Goal: Information Seeking & Learning: Learn about a topic

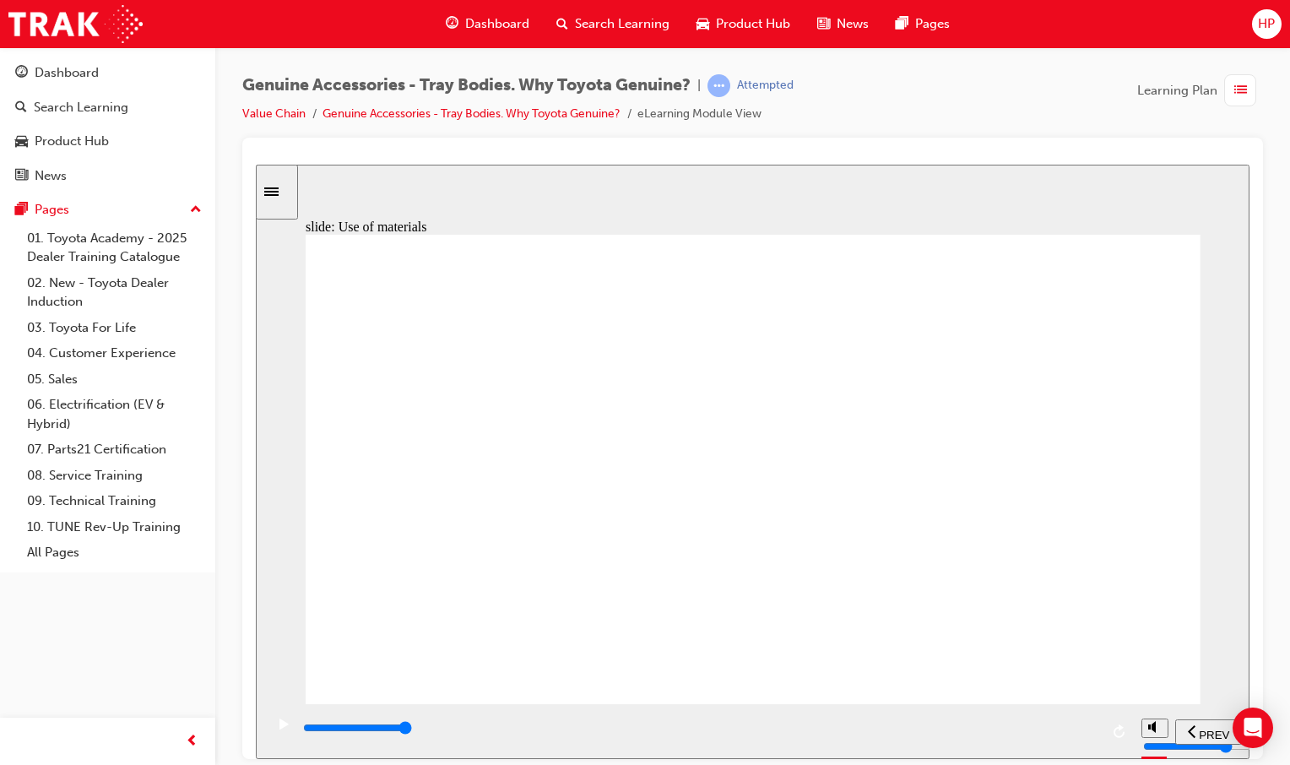
drag, startPoint x: 972, startPoint y: 540, endPoint x: 984, endPoint y: 521, distance: 23.2
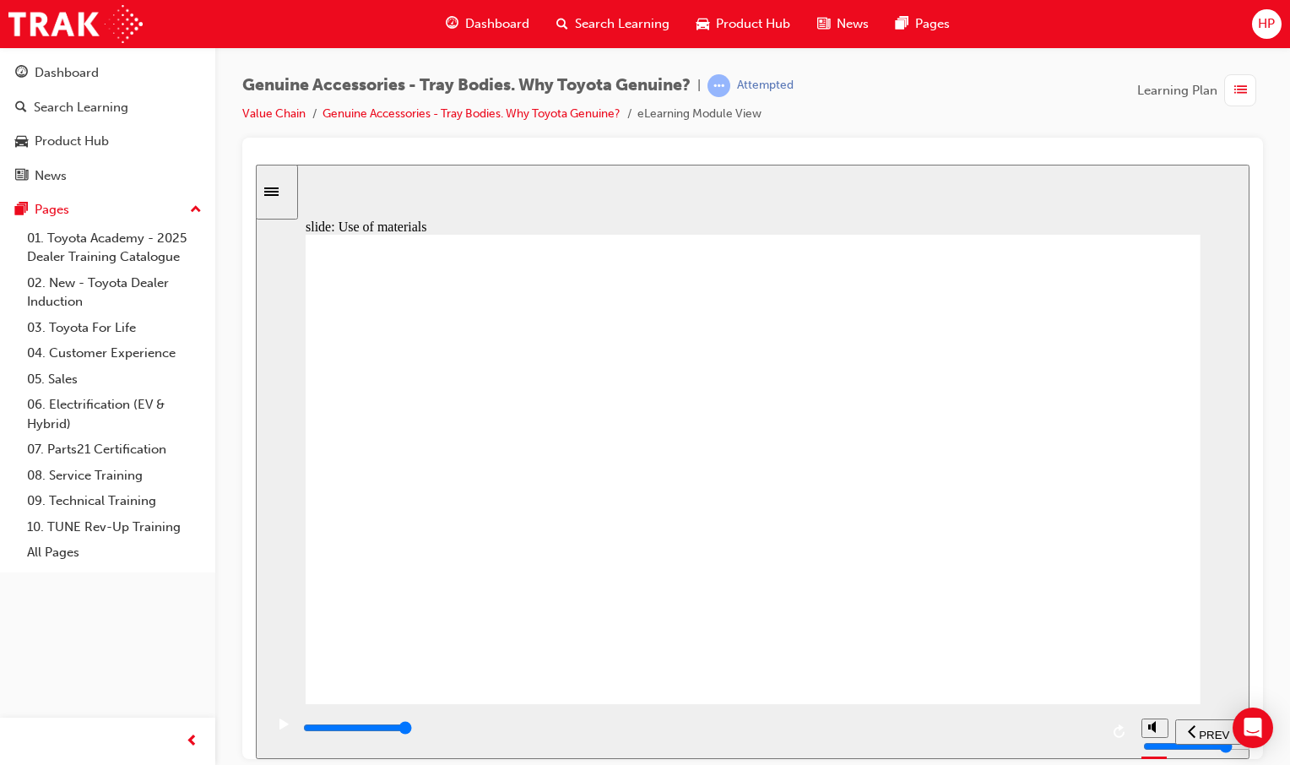
drag, startPoint x: 1139, startPoint y: 555, endPoint x: 1126, endPoint y: 555, distance: 12.7
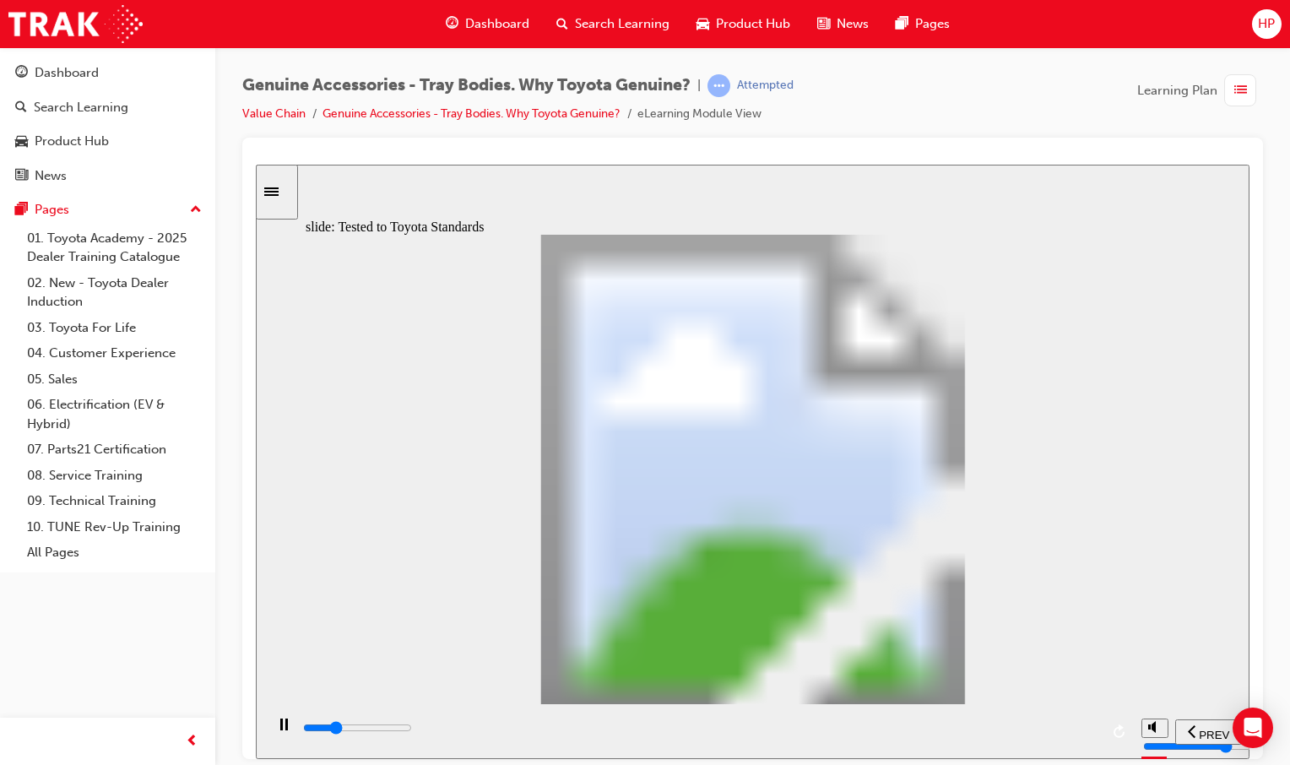
drag, startPoint x: 883, startPoint y: 656, endPoint x: 875, endPoint y: 655, distance: 8.5
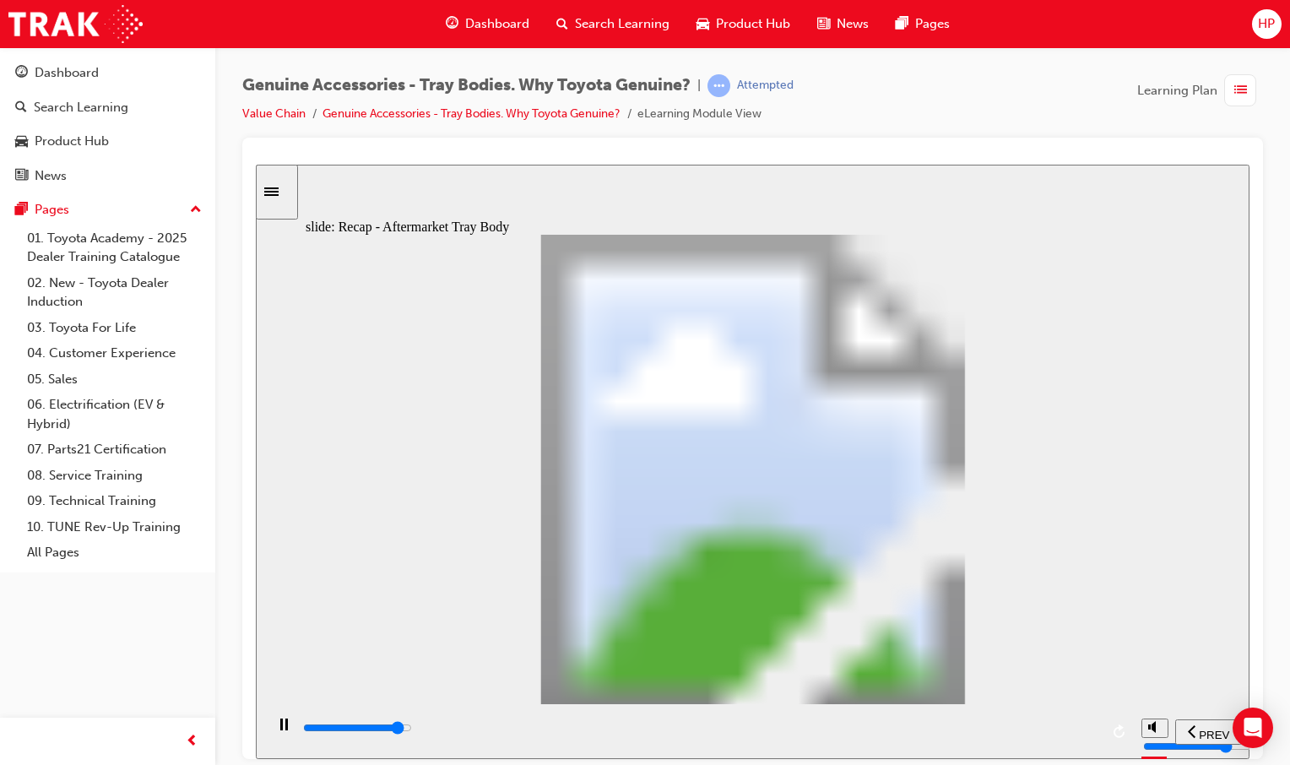
type input "13400"
drag, startPoint x: 701, startPoint y: 609, endPoint x: 881, endPoint y: 656, distance: 186.5
radio input "true"
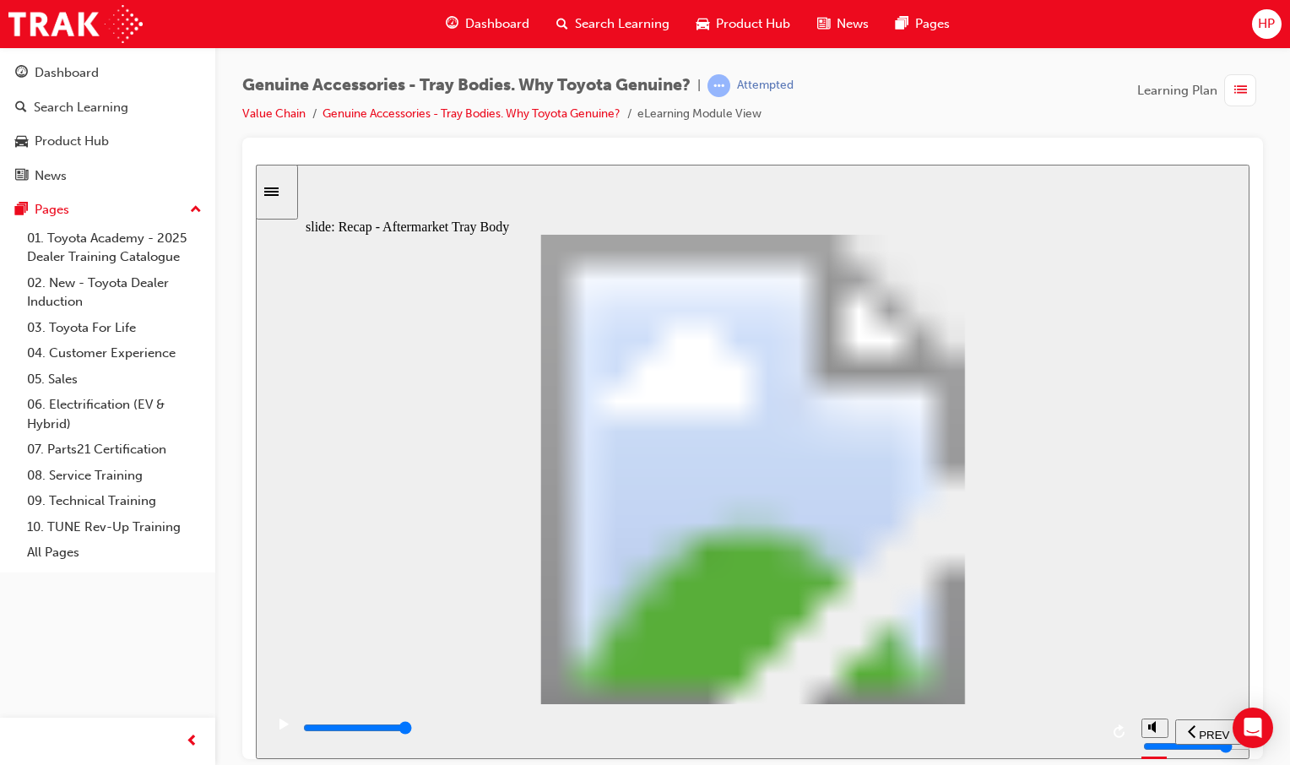
drag, startPoint x: 962, startPoint y: 616, endPoint x: 952, endPoint y: 610, distance: 11.7
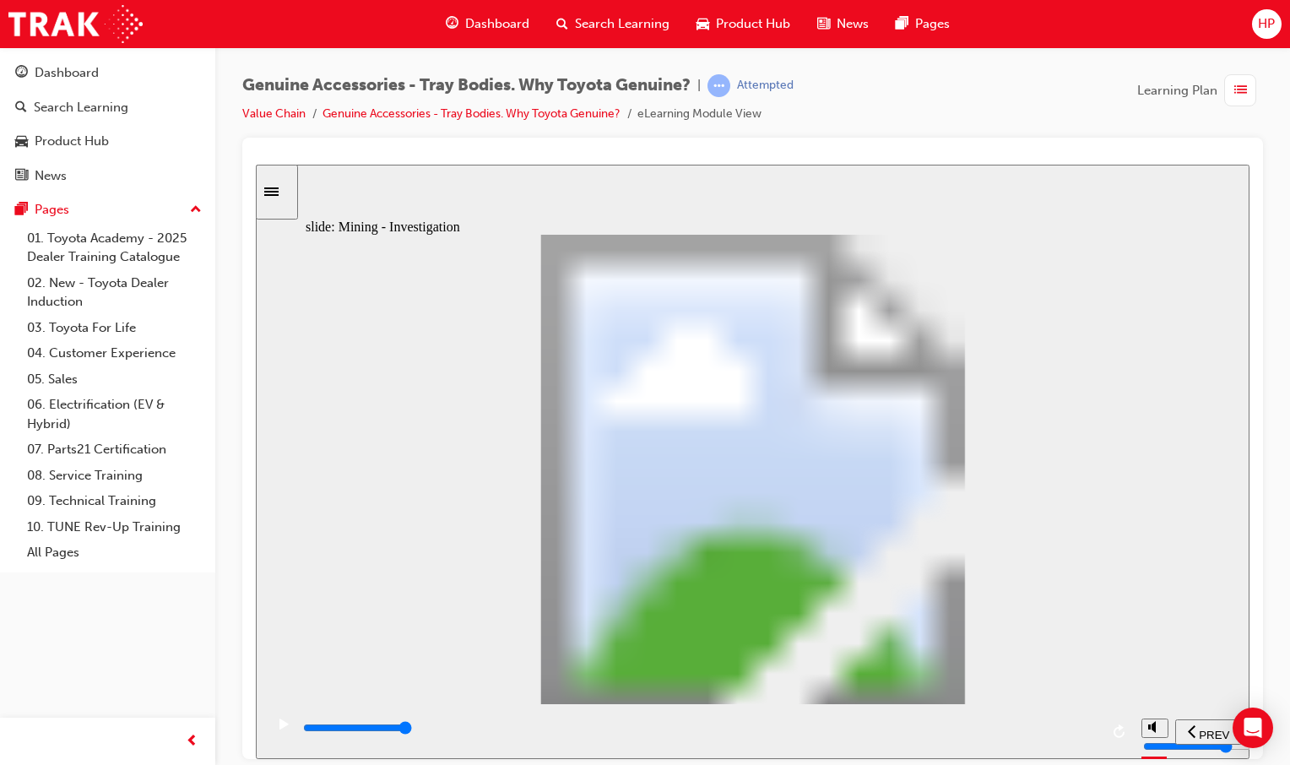
drag, startPoint x: 940, startPoint y: 653, endPoint x: 992, endPoint y: 566, distance: 102.2
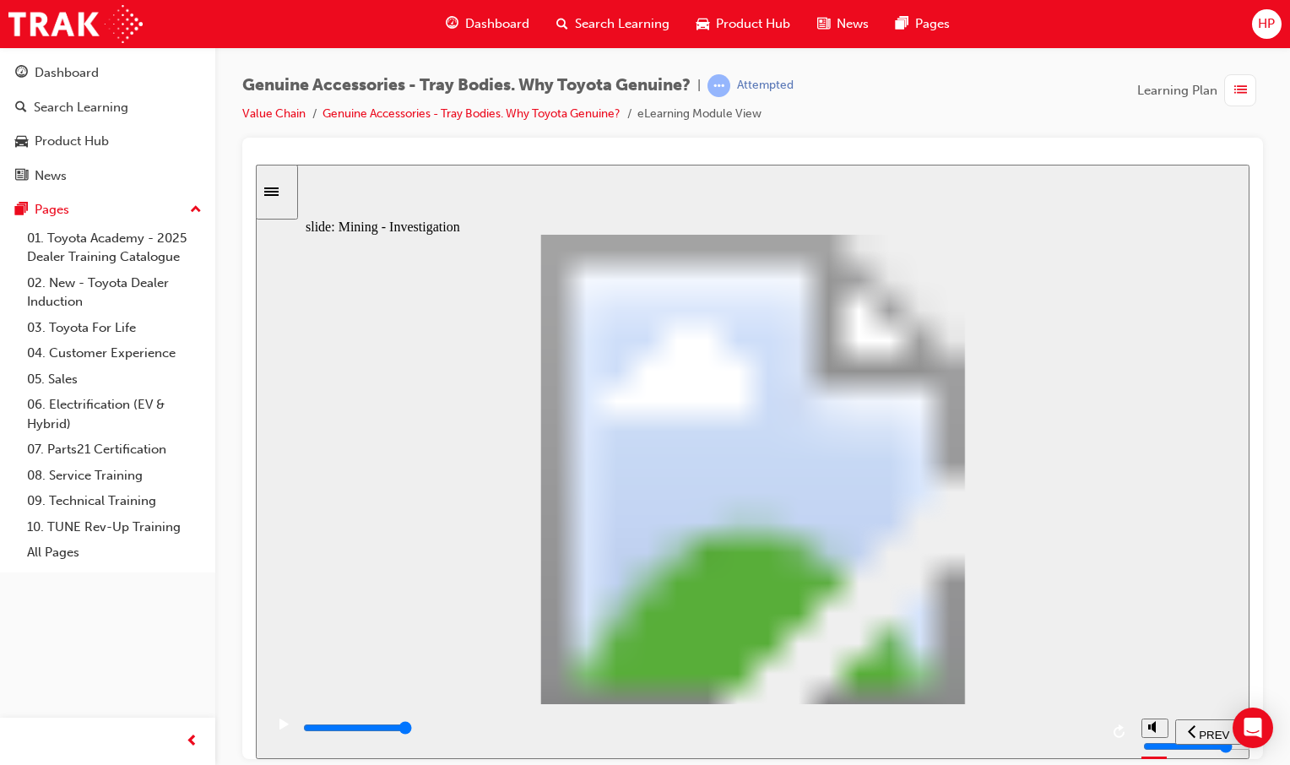
drag, startPoint x: 1183, startPoint y: 230, endPoint x: 1149, endPoint y: 245, distance: 37.0
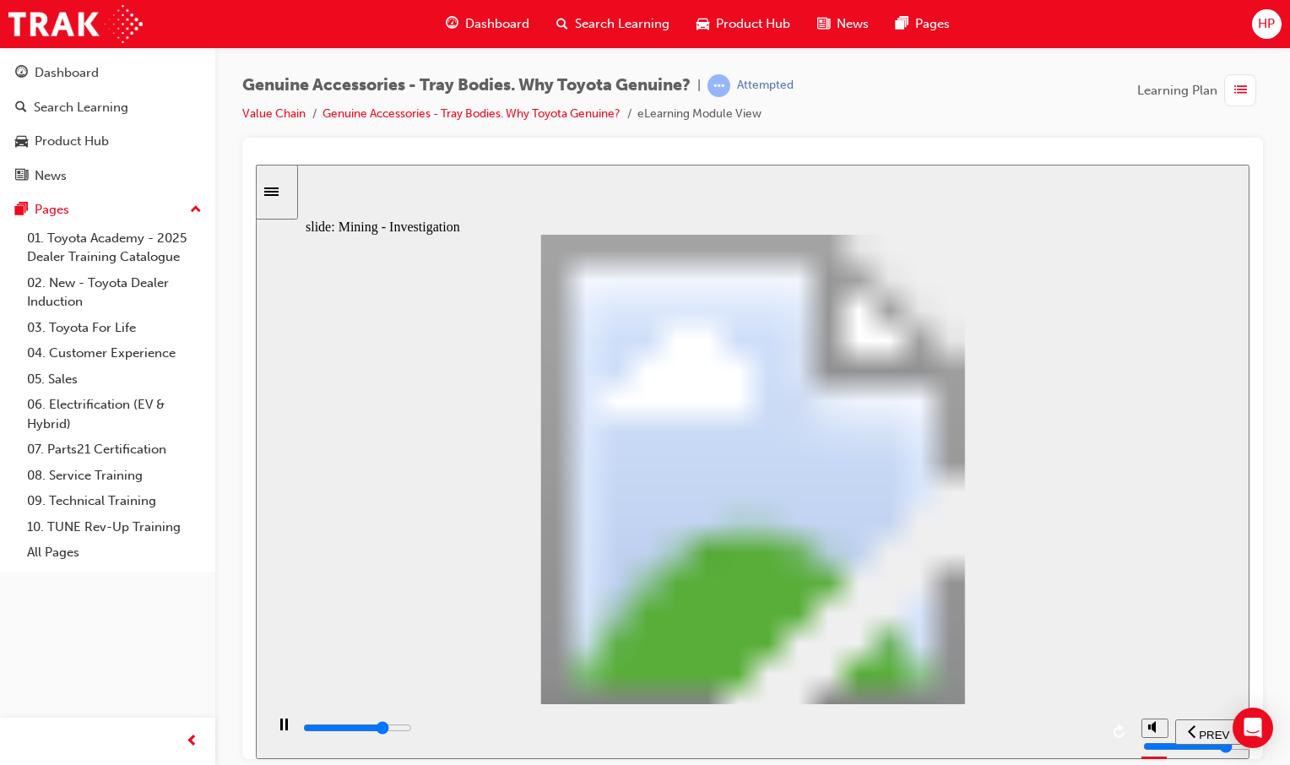
drag, startPoint x: 596, startPoint y: 615, endPoint x: 809, endPoint y: 612, distance: 212.8
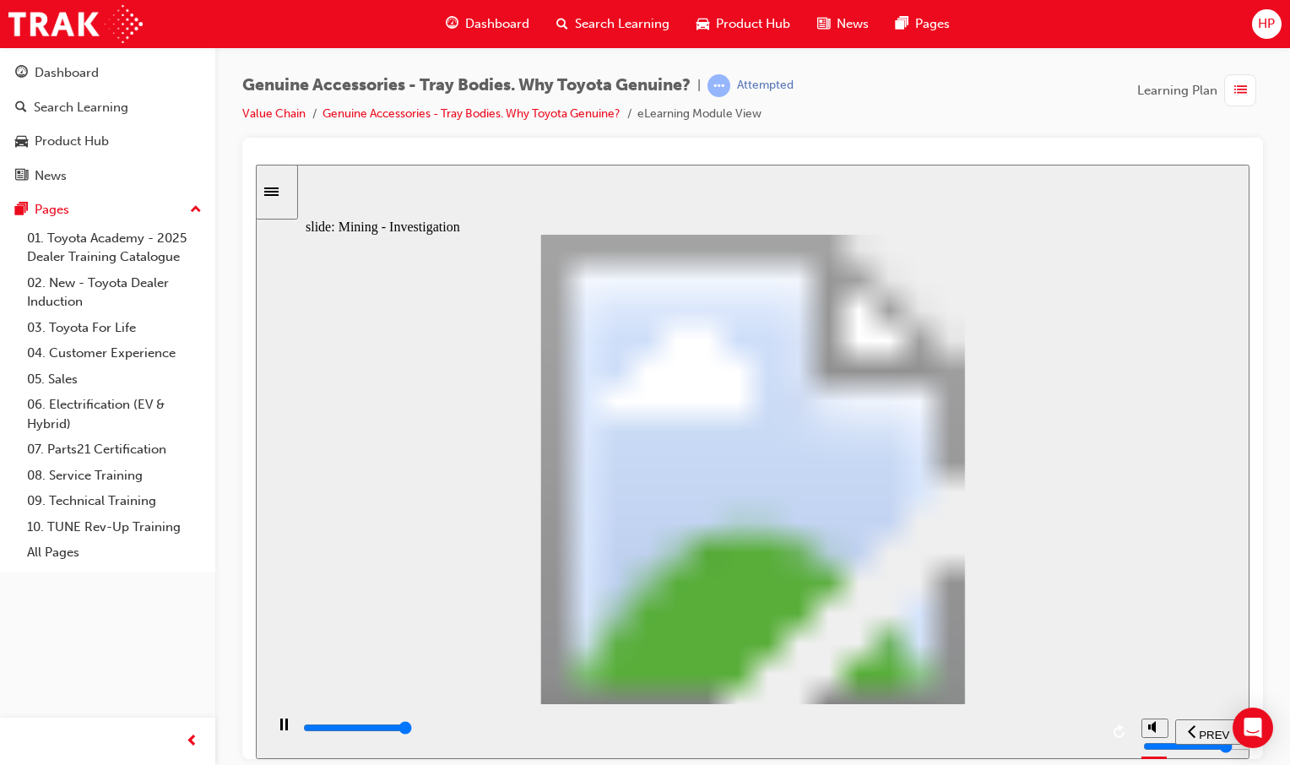
drag, startPoint x: 701, startPoint y: 598, endPoint x: 762, endPoint y: 629, distance: 69.1
drag, startPoint x: 762, startPoint y: 628, endPoint x: 932, endPoint y: 602, distance: 171.7
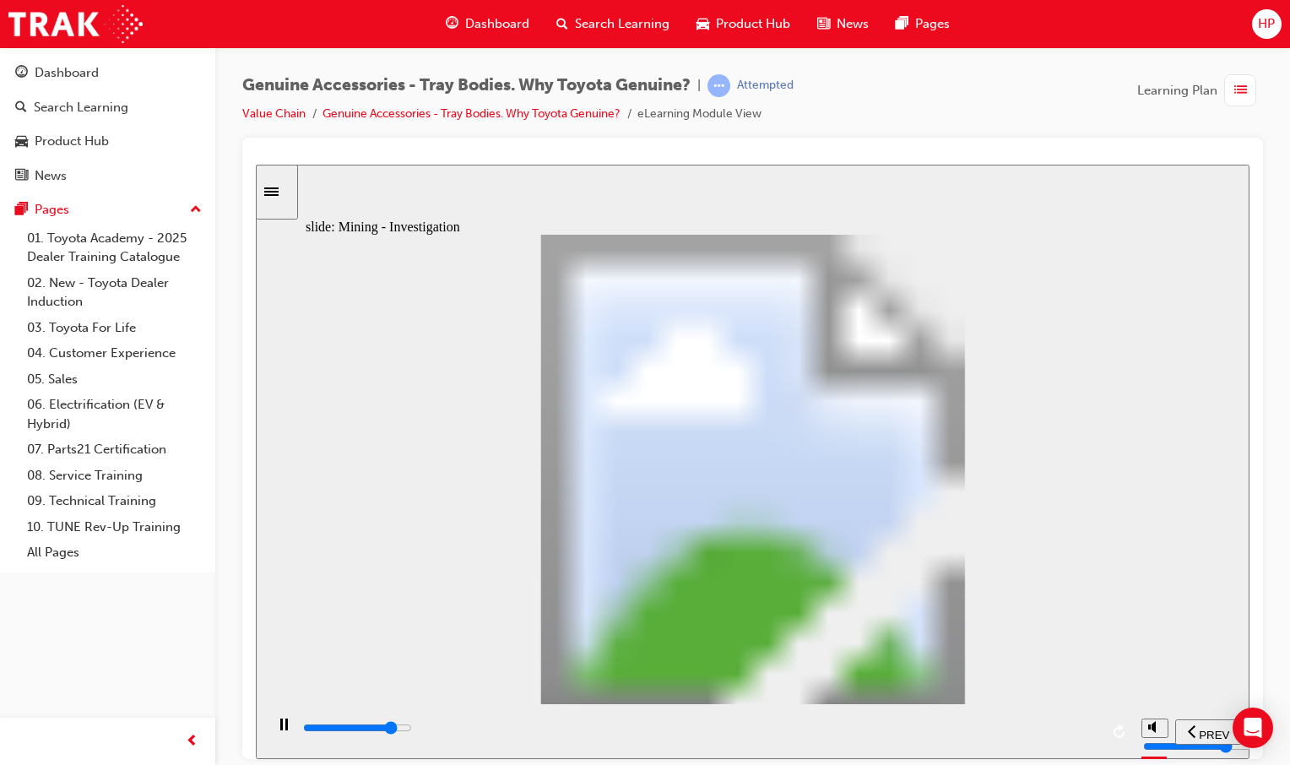
drag, startPoint x: 814, startPoint y: 393, endPoint x: 967, endPoint y: 382, distance: 154.1
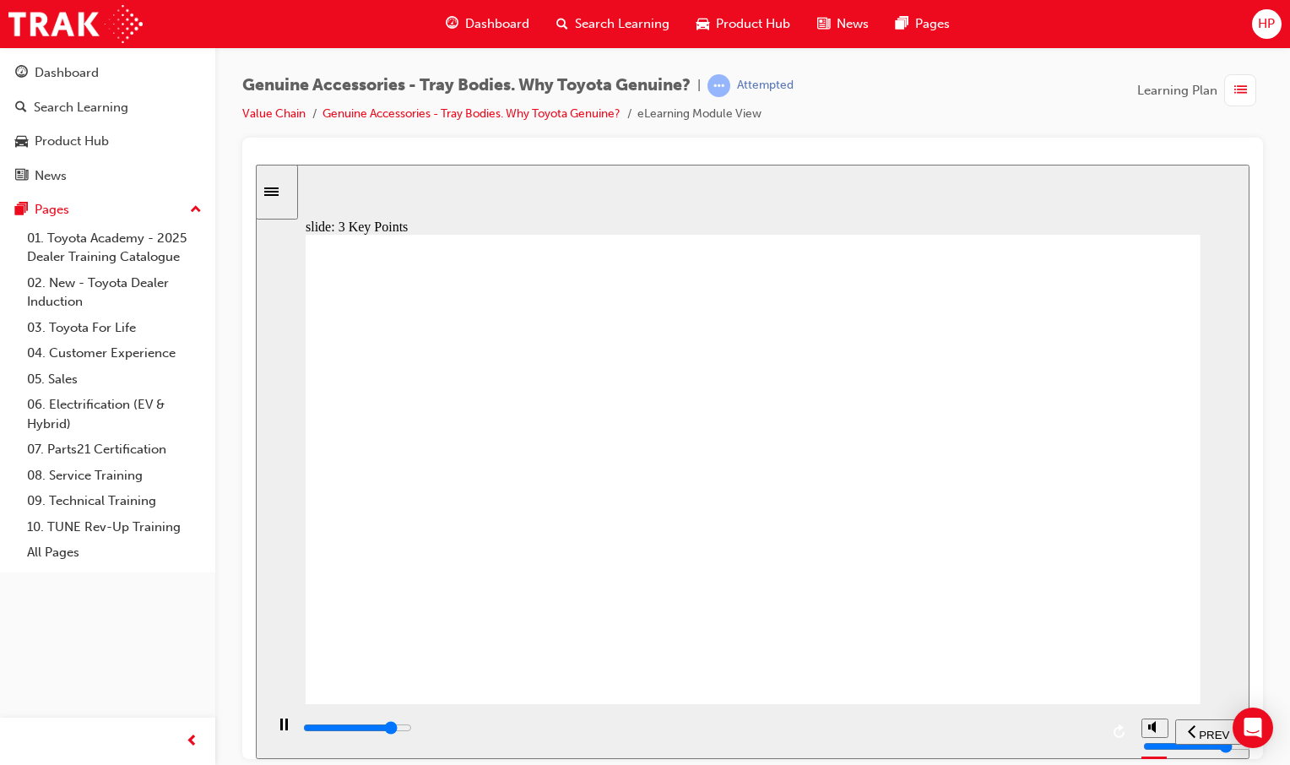
type input "9000"
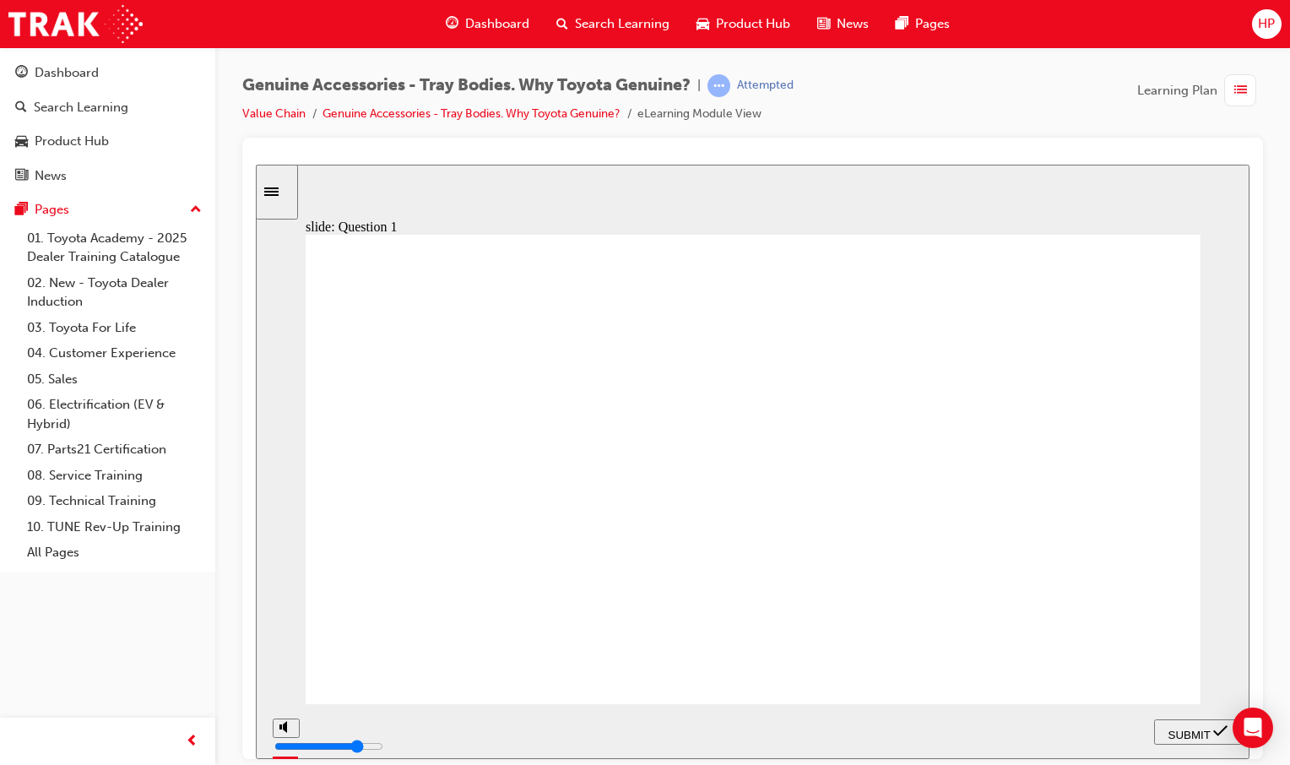
drag, startPoint x: 324, startPoint y: 360, endPoint x: 565, endPoint y: 356, distance: 240.6
click at [565, 356] on div "Knowledge Check – Question 1/10 Rectangle 1 How long prior to vehicle launch do…" at bounding box center [753, 476] width 895 height 485
drag, startPoint x: 347, startPoint y: 353, endPoint x: 888, endPoint y: 361, distance: 541.2
drag, startPoint x: 914, startPoint y: 685, endPoint x: 1041, endPoint y: 692, distance: 126.8
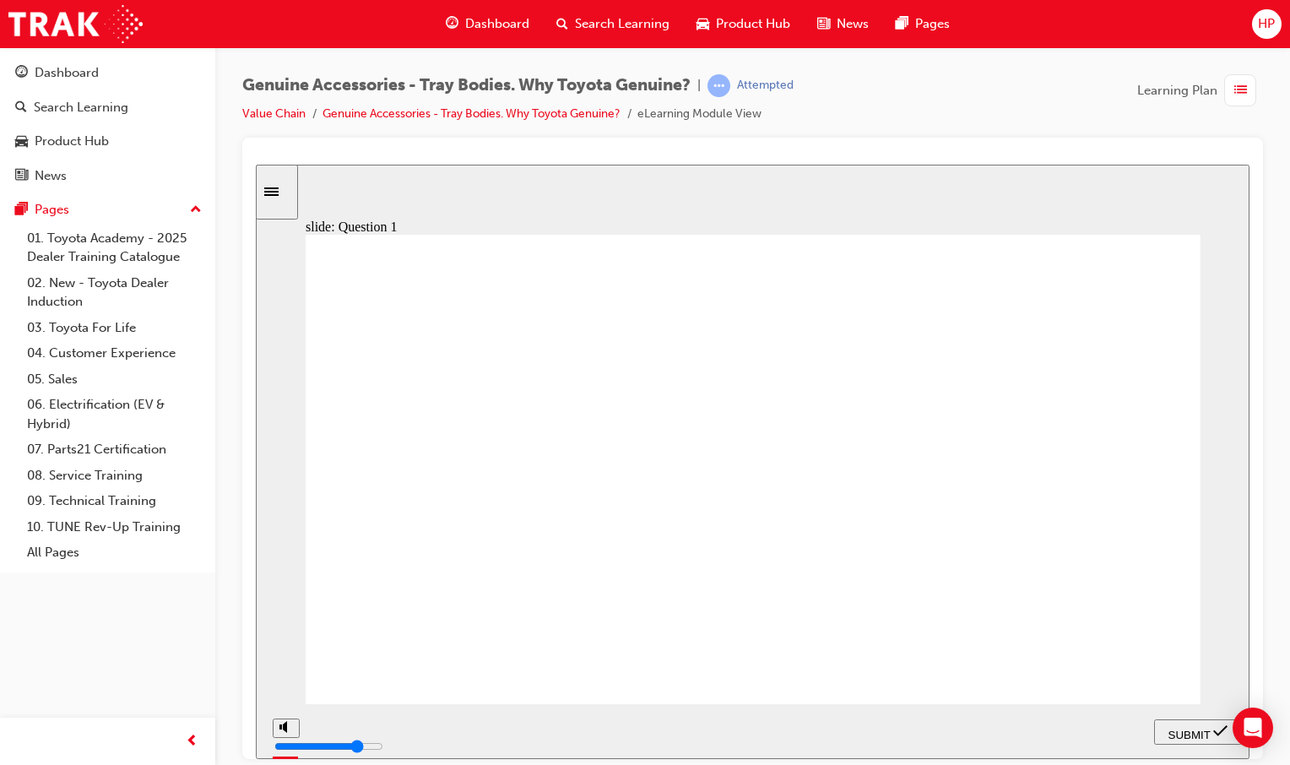
radio input "true"
click at [1179, 746] on nav "PREV NEXT SUBMIT" at bounding box center [1198, 730] width 88 height 55
click at [1176, 733] on span "SUBMIT" at bounding box center [1189, 734] width 42 height 13
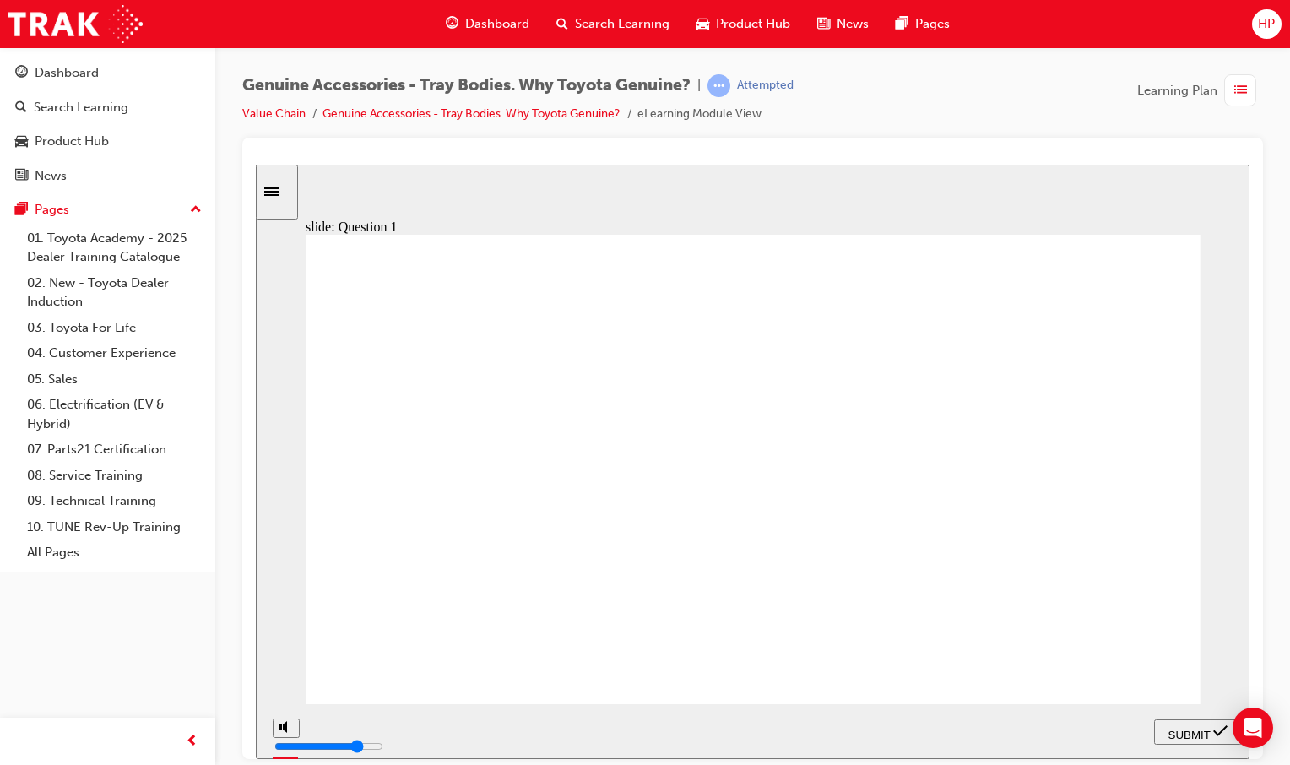
radio input "true"
click at [1183, 734] on span "SUBMIT" at bounding box center [1189, 734] width 42 height 13
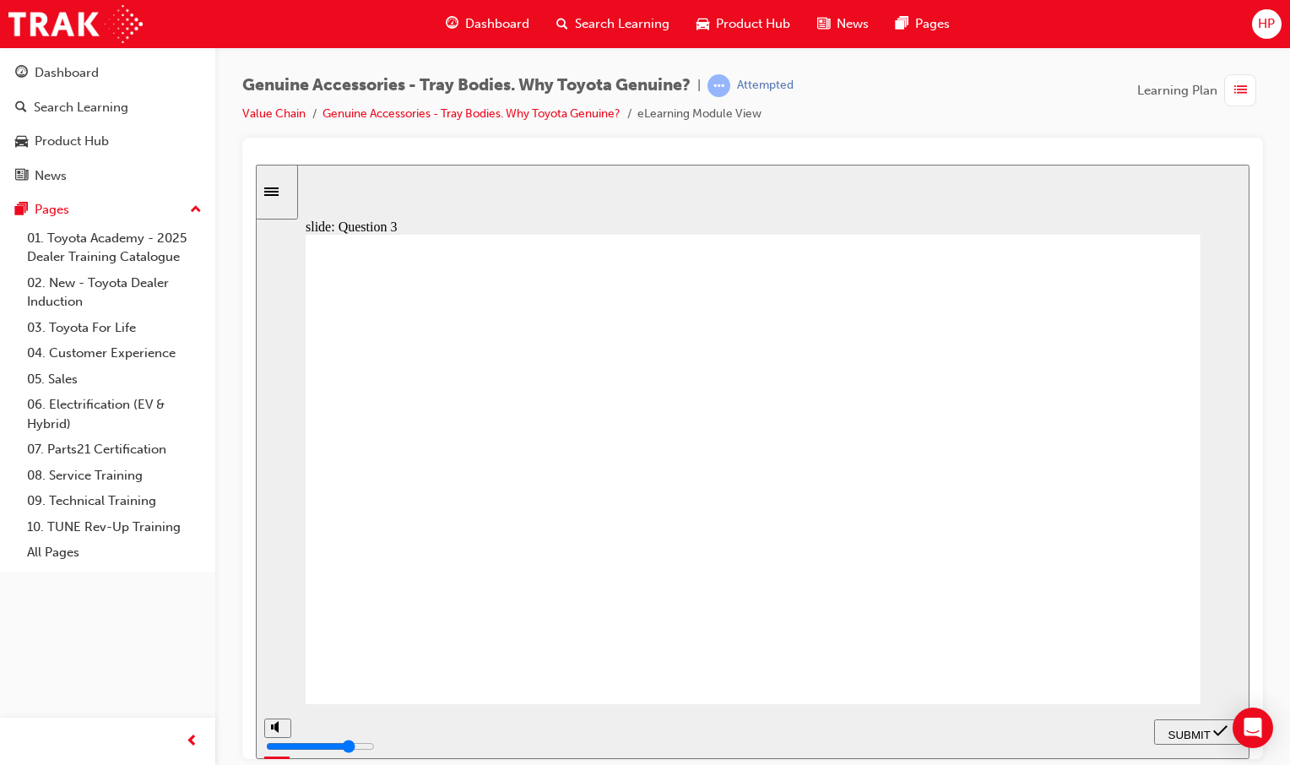
drag, startPoint x: 447, startPoint y: 421, endPoint x: 527, endPoint y: 423, distance: 79.4
radio input "false"
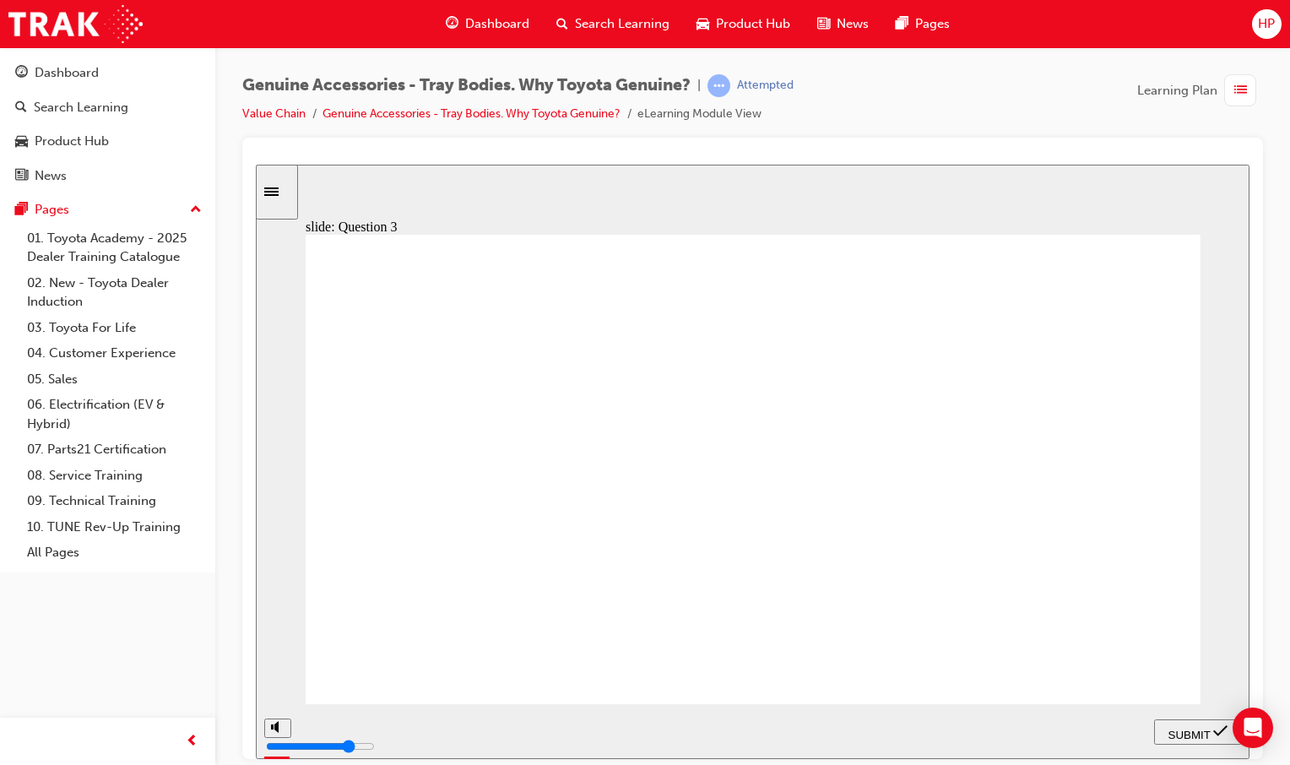
radio input "true"
click at [1173, 745] on nav "PREV NEXT SUBMIT" at bounding box center [1198, 730] width 88 height 55
click at [1172, 736] on span "SUBMIT" at bounding box center [1189, 734] width 42 height 13
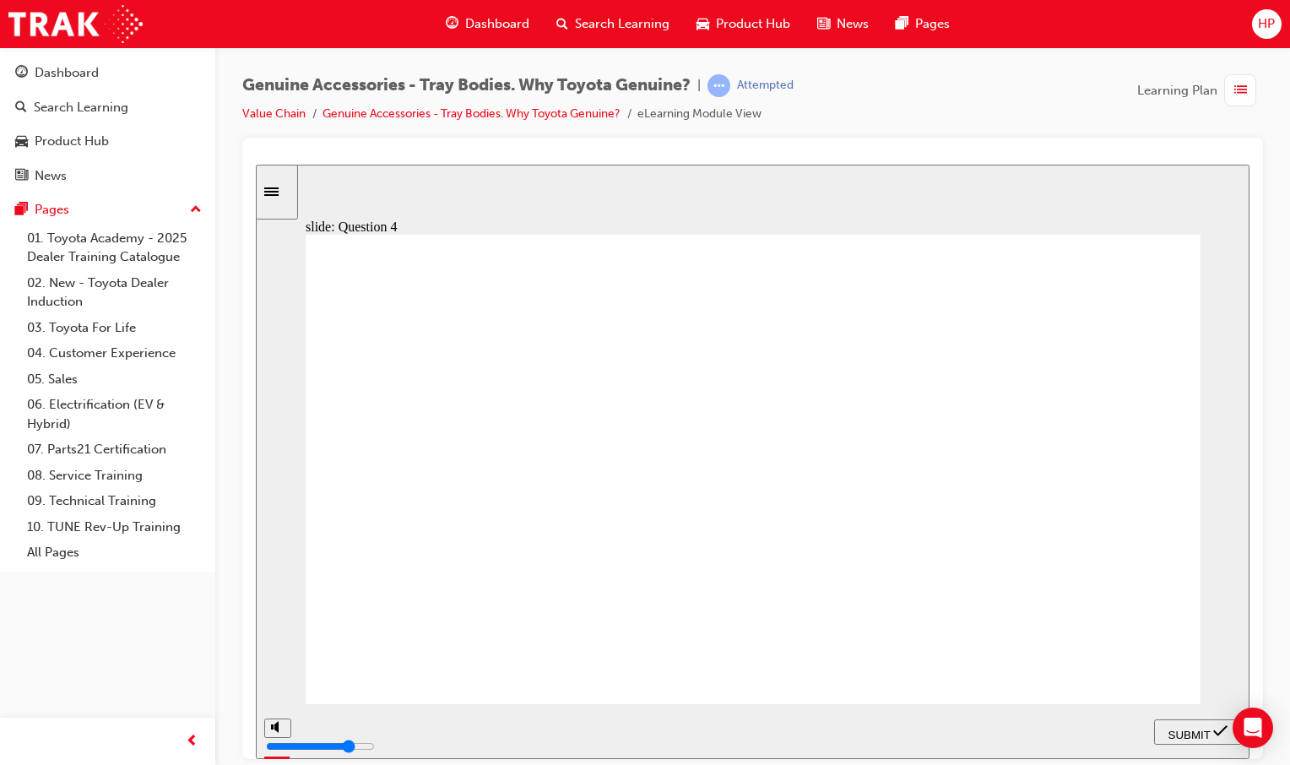
radio input "true"
click at [1164, 734] on div "SUBMIT" at bounding box center [1198, 732] width 74 height 18
radio input "true"
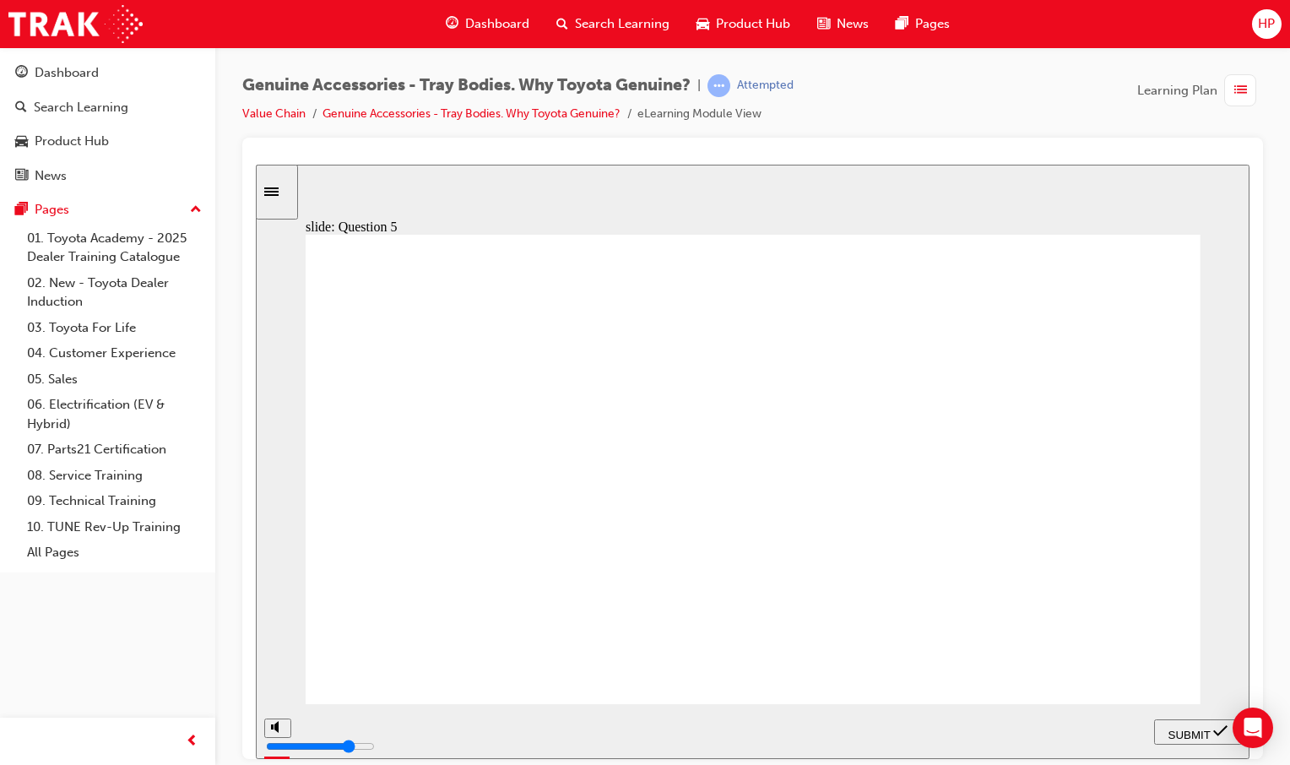
radio input "true"
click at [1182, 734] on span "SUBMIT" at bounding box center [1189, 734] width 42 height 13
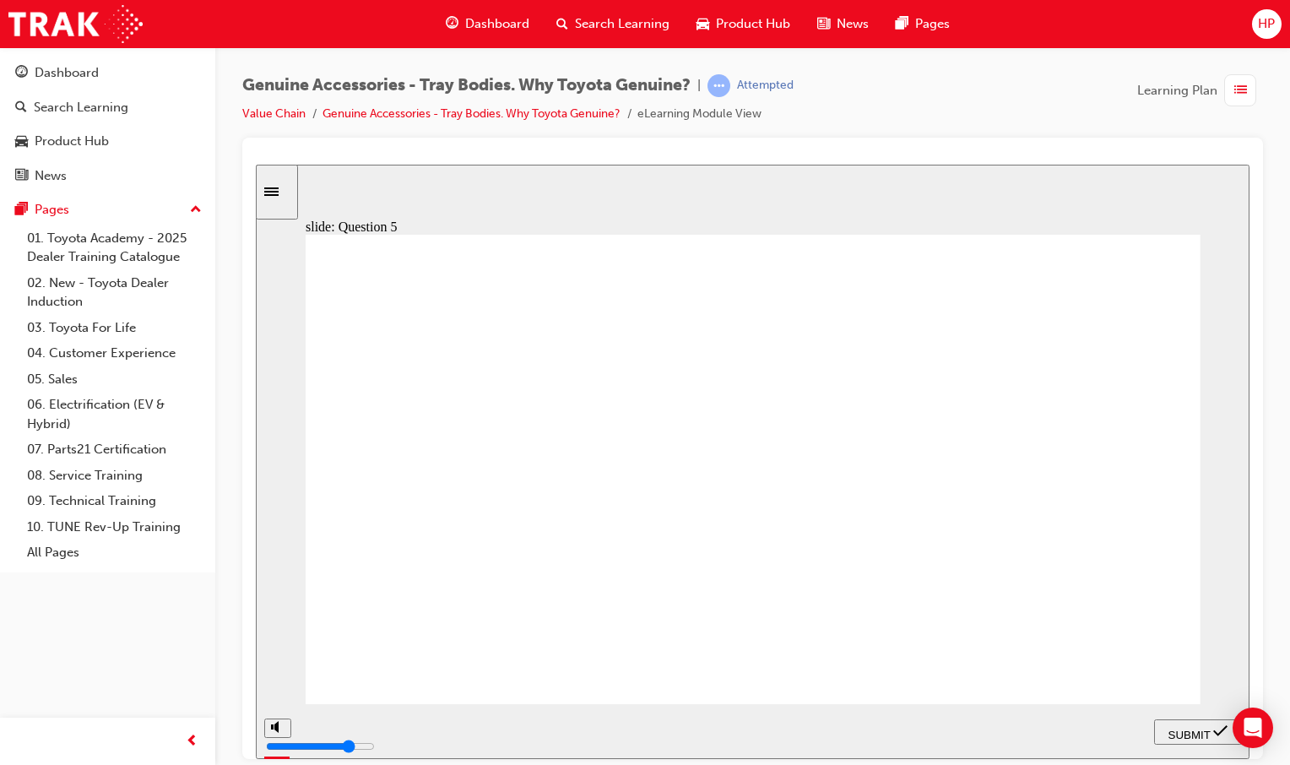
radio input "true"
drag, startPoint x: 1167, startPoint y: 723, endPoint x: 1178, endPoint y: 735, distance: 16.1
click at [1178, 735] on span "SUBMIT" at bounding box center [1189, 734] width 42 height 13
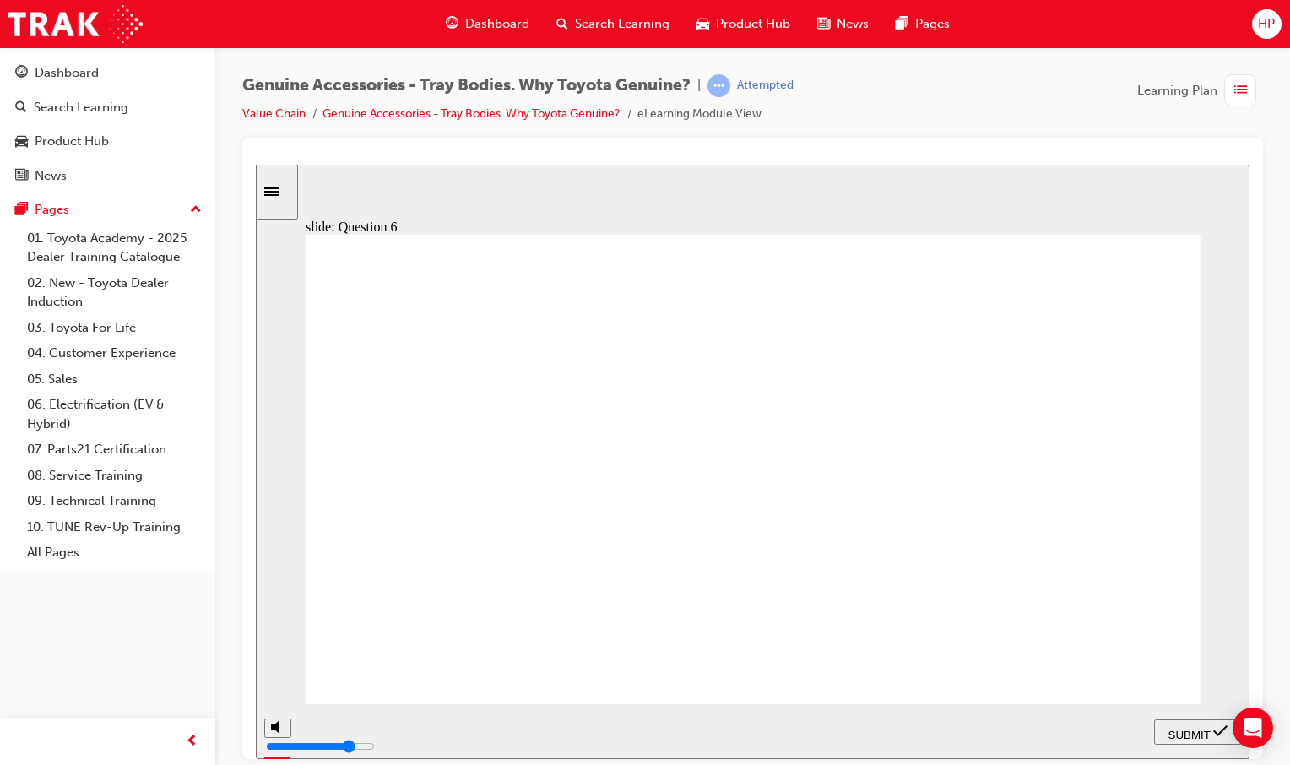
radio input "true"
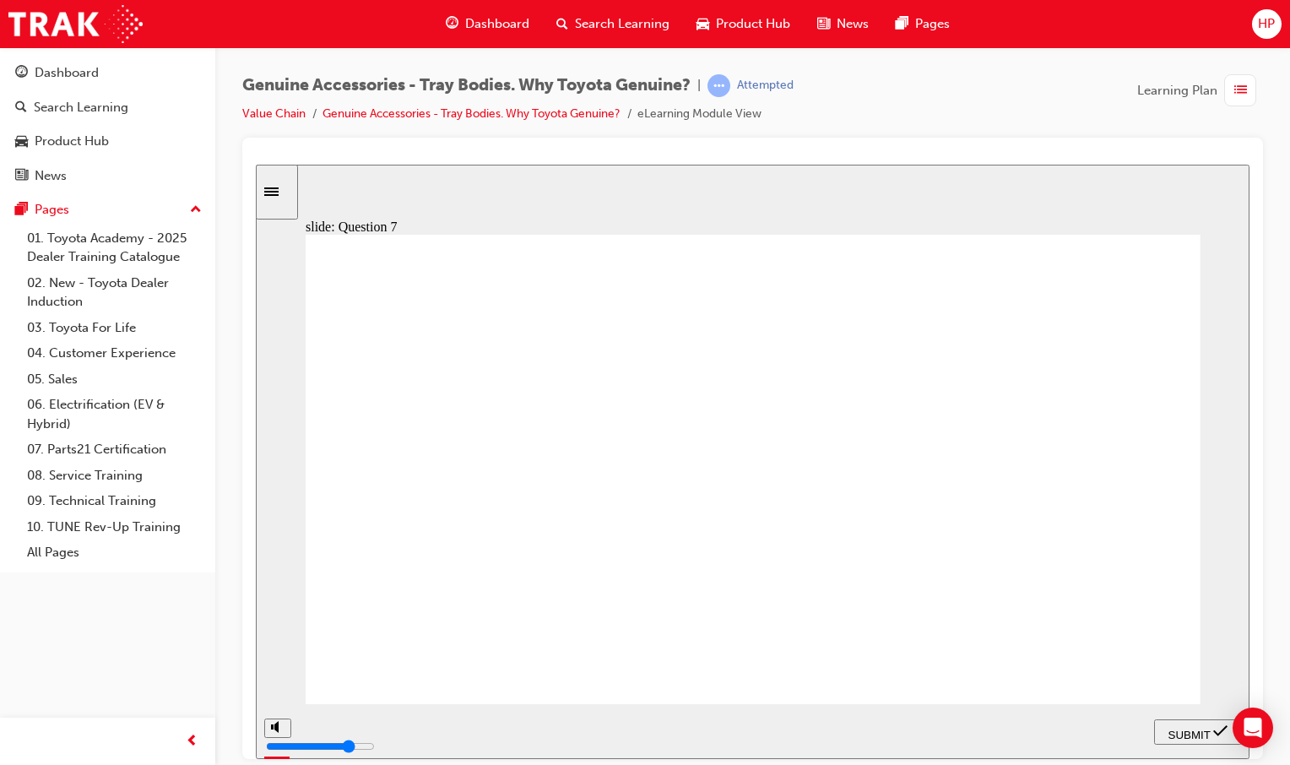
radio input "true"
click at [1173, 731] on span "SUBMIT" at bounding box center [1189, 734] width 42 height 13
radio input "true"
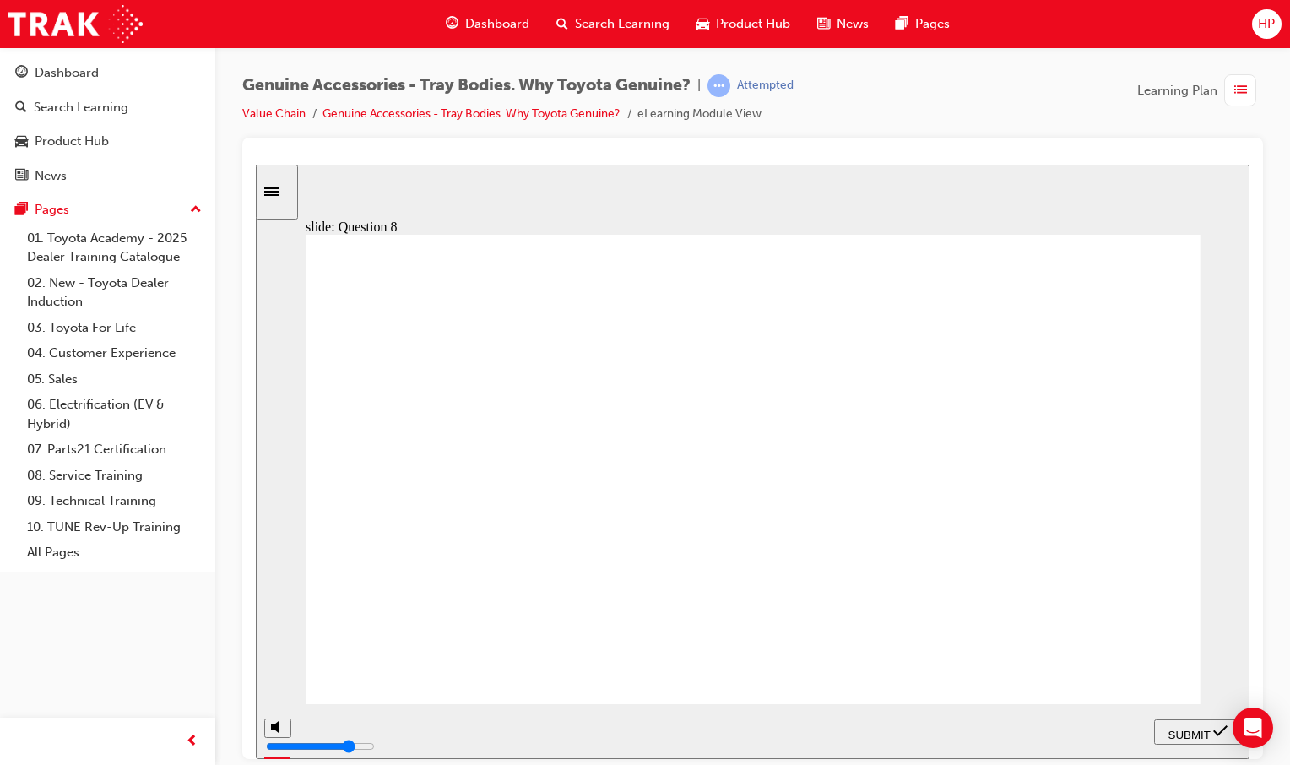
click at [1196, 728] on span "SUBMIT" at bounding box center [1189, 734] width 42 height 13
radio input "true"
click at [1168, 732] on span "SUBMIT" at bounding box center [1189, 734] width 42 height 13
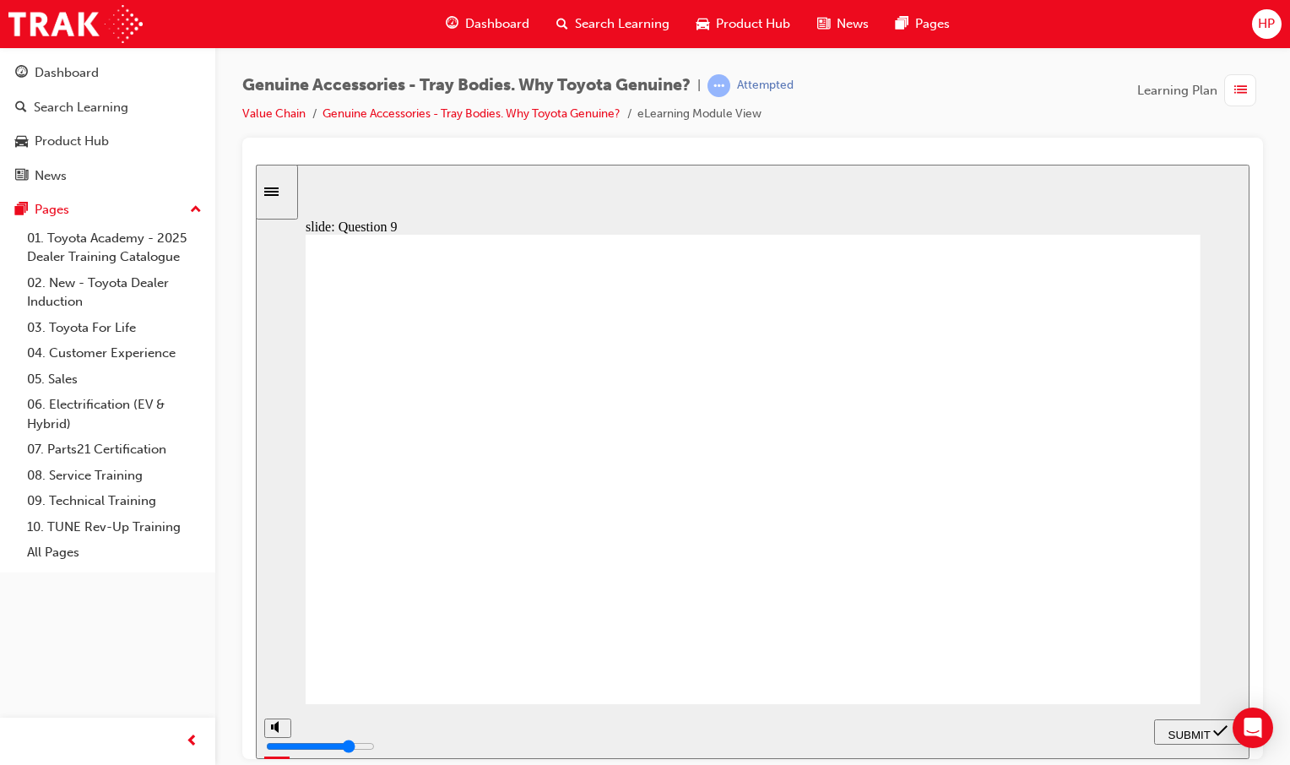
radio input "true"
click at [1190, 728] on span "SUBMIT" at bounding box center [1189, 734] width 42 height 13
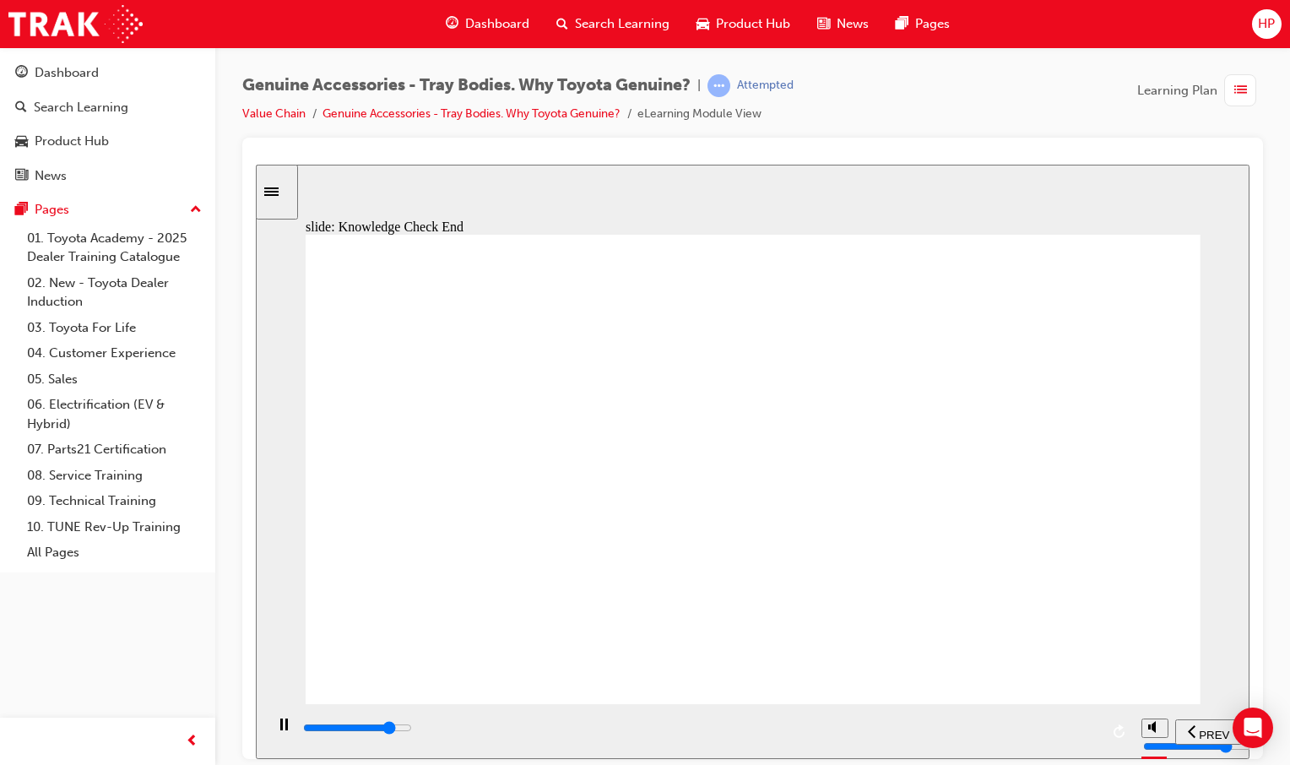
drag, startPoint x: 748, startPoint y: 475, endPoint x: 765, endPoint y: 501, distance: 30.4
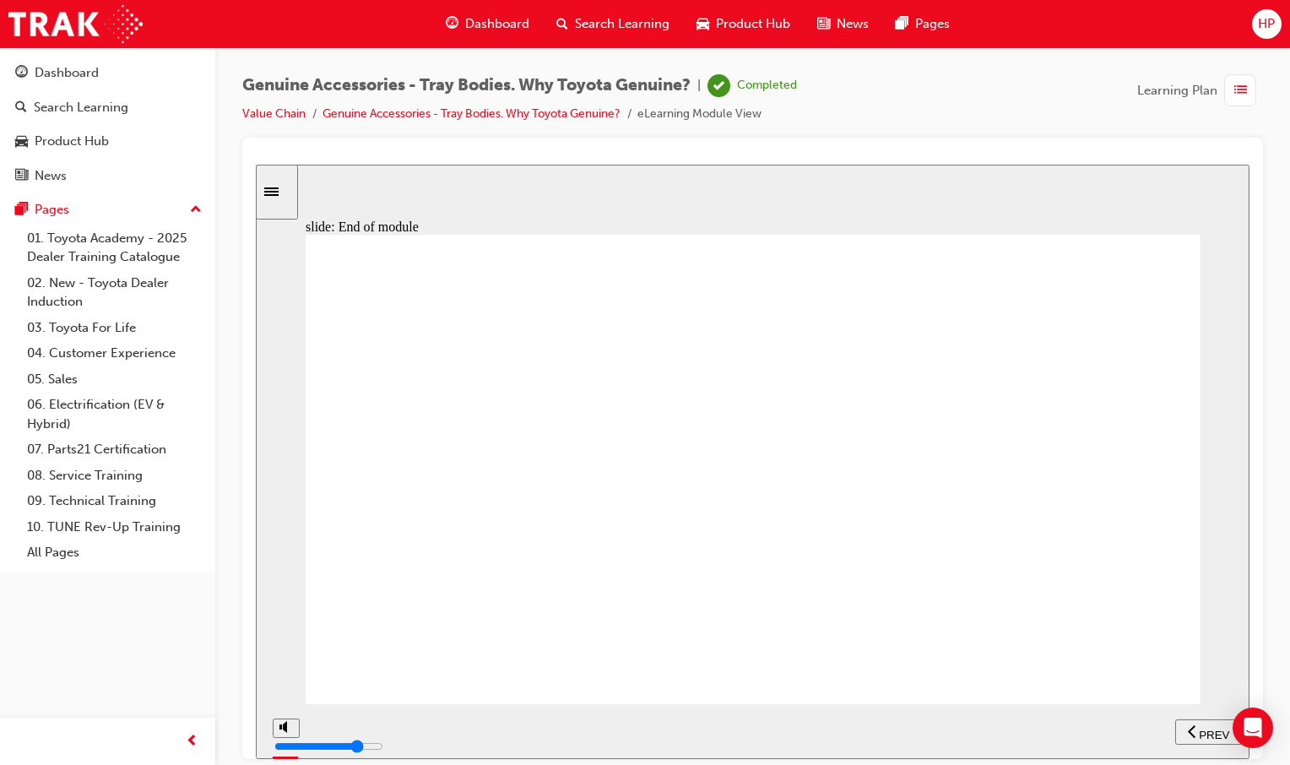
click at [1194, 723] on icon "previous" at bounding box center [1192, 730] width 8 height 15
click at [1200, 732] on span "PREV" at bounding box center [1214, 734] width 30 height 13
click at [1189, 728] on icon "previous" at bounding box center [1192, 730] width 8 height 15
click at [1145, 733] on span "PREV" at bounding box center [1138, 734] width 30 height 13
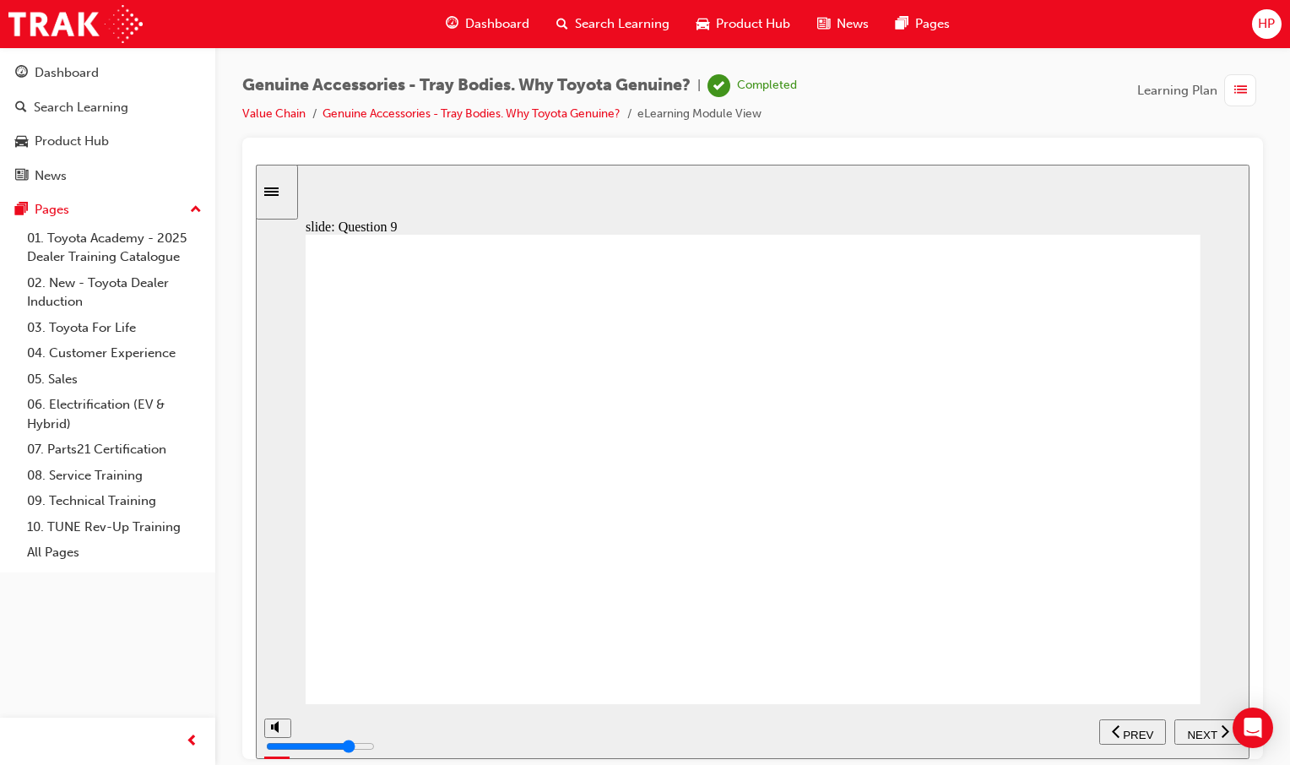
click at [1128, 728] on span "PREV" at bounding box center [1138, 734] width 30 height 13
click at [1128, 727] on section "PREV NEXT SUBMIT" at bounding box center [753, 730] width 994 height 55
click at [1128, 728] on span "PREV" at bounding box center [1138, 734] width 30 height 13
click at [1129, 727] on section "PREV NEXT SUBMIT" at bounding box center [753, 730] width 994 height 55
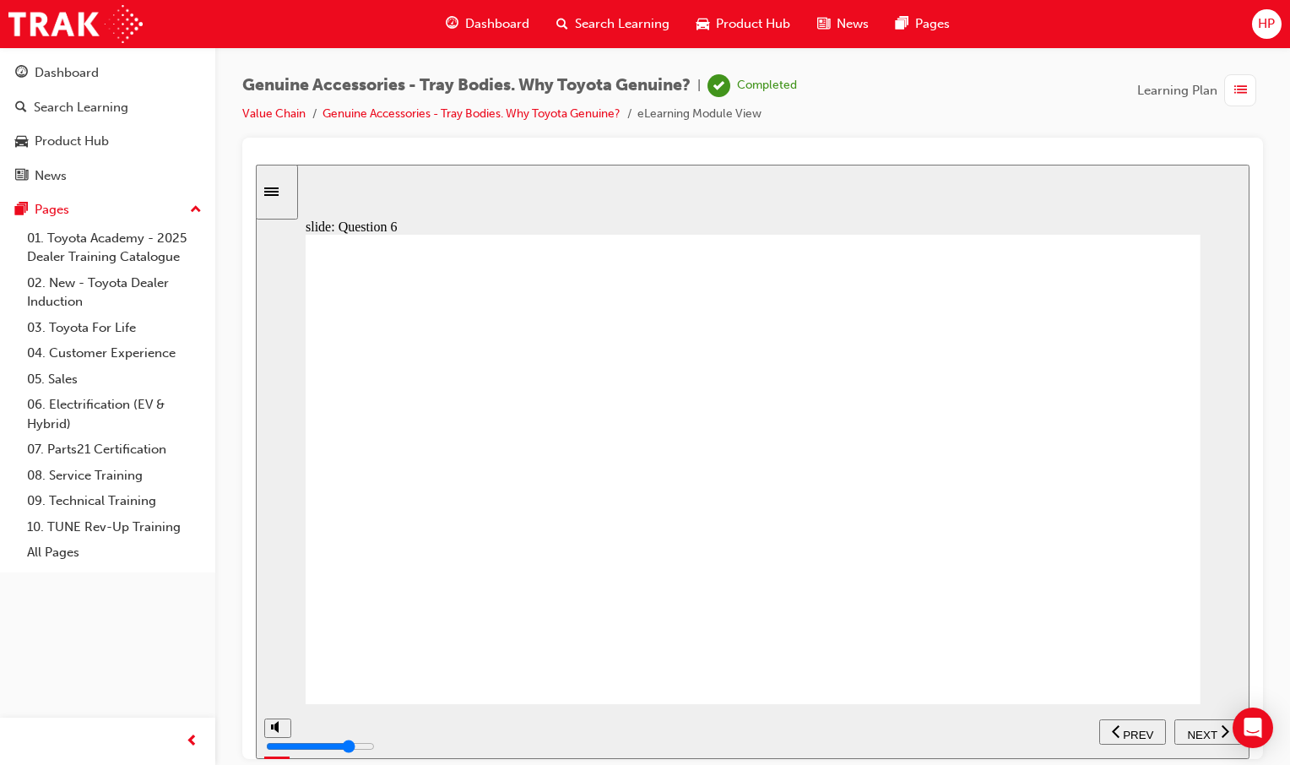
click at [1129, 728] on span "PREV" at bounding box center [1138, 734] width 30 height 13
click at [1129, 727] on section "PREV NEXT SUBMIT" at bounding box center [753, 730] width 994 height 55
click at [1128, 728] on span "PREV" at bounding box center [1138, 734] width 30 height 13
click at [1135, 723] on div "PREV" at bounding box center [1132, 732] width 53 height 18
click at [1138, 723] on div "PREV" at bounding box center [1132, 732] width 53 height 18
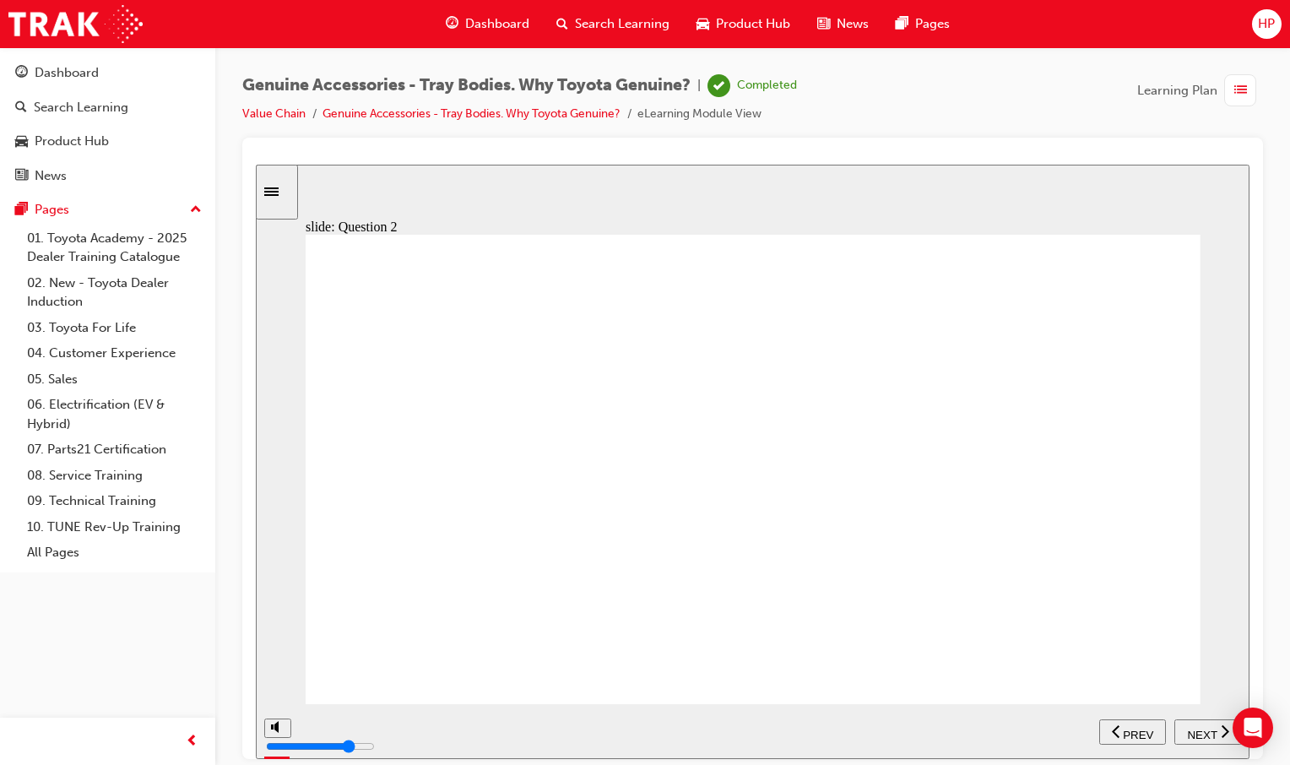
click at [1136, 723] on div "PREV" at bounding box center [1132, 732] width 53 height 18
click at [1140, 723] on div "PREV" at bounding box center [1132, 732] width 53 height 18
click at [1189, 735] on icon "previous" at bounding box center [1192, 730] width 8 height 15
click at [1185, 730] on div "PREV" at bounding box center [1208, 732] width 53 height 18
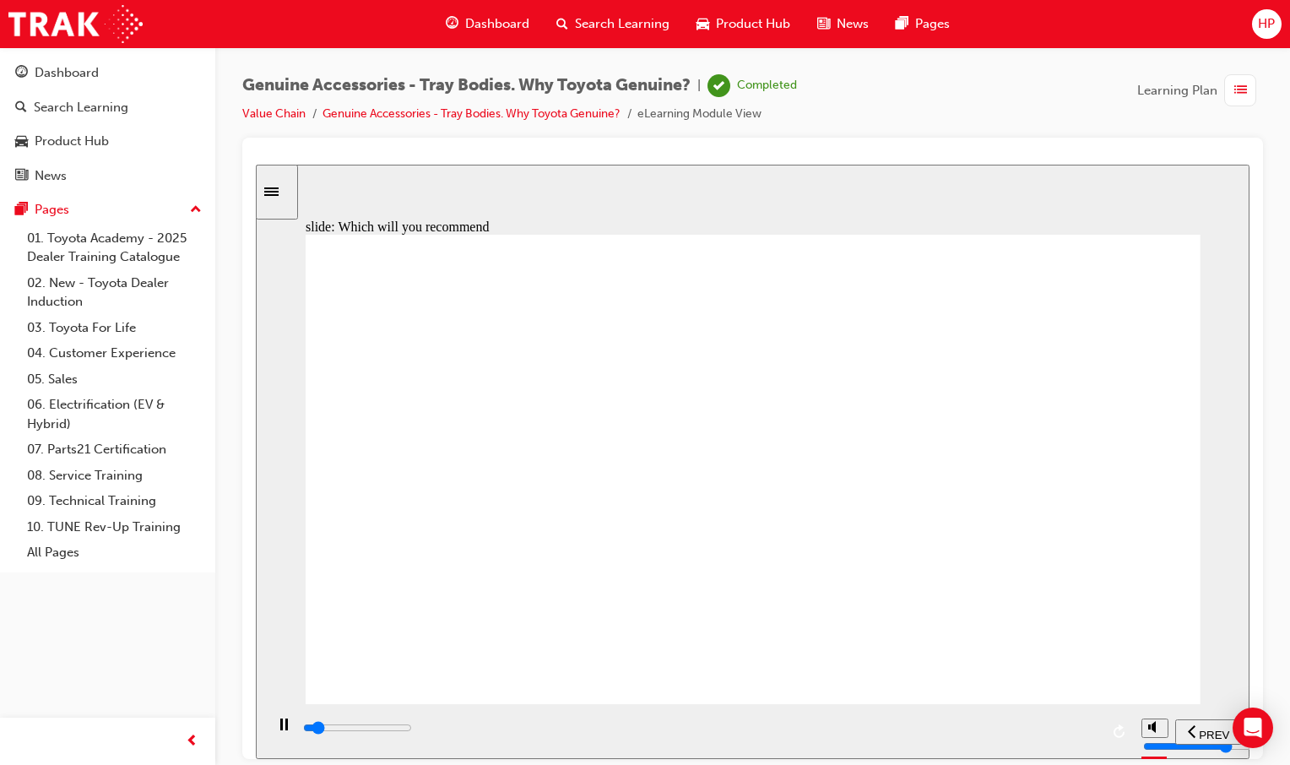
click at [1185, 729] on div "PREV" at bounding box center [1208, 732] width 53 height 18
click at [1182, 728] on div "PREV" at bounding box center [1208, 732] width 53 height 18
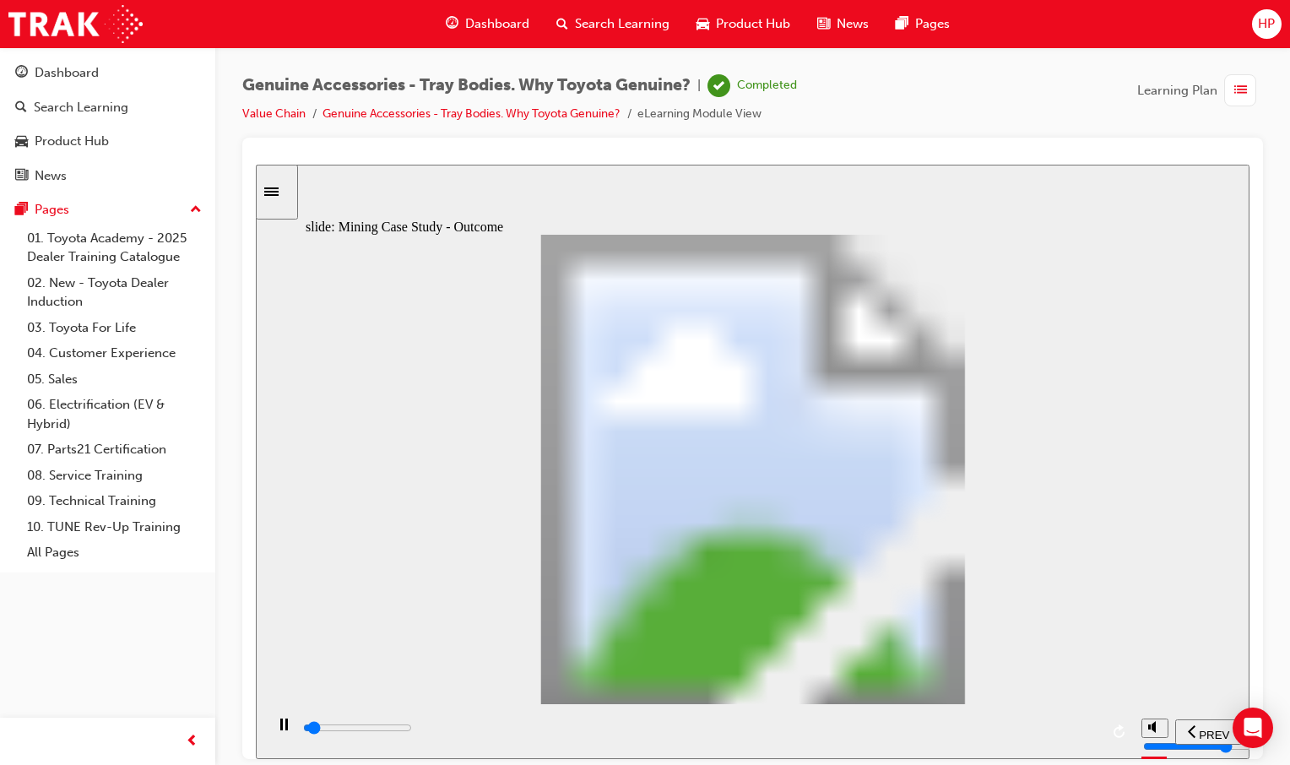
click at [1182, 728] on div "PREV" at bounding box center [1208, 732] width 53 height 18
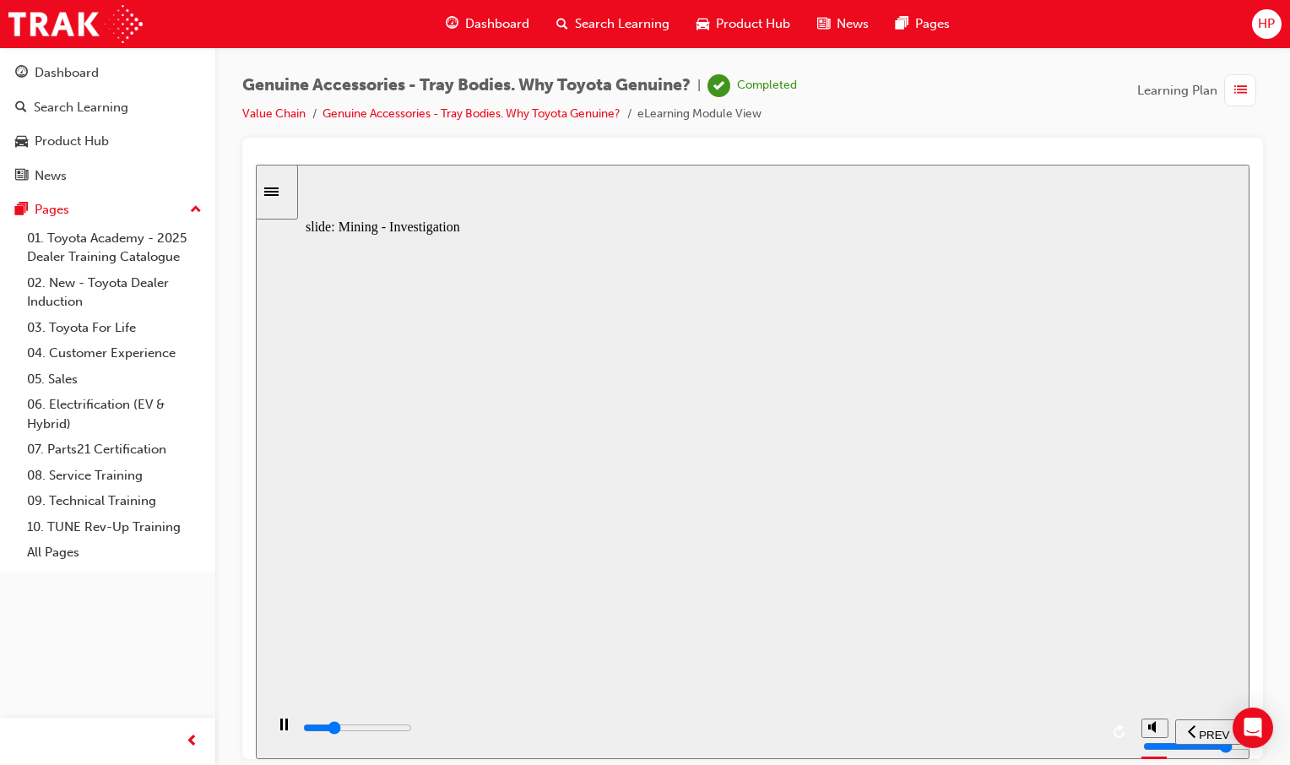
click at [1182, 727] on div "PREV" at bounding box center [1208, 732] width 53 height 18
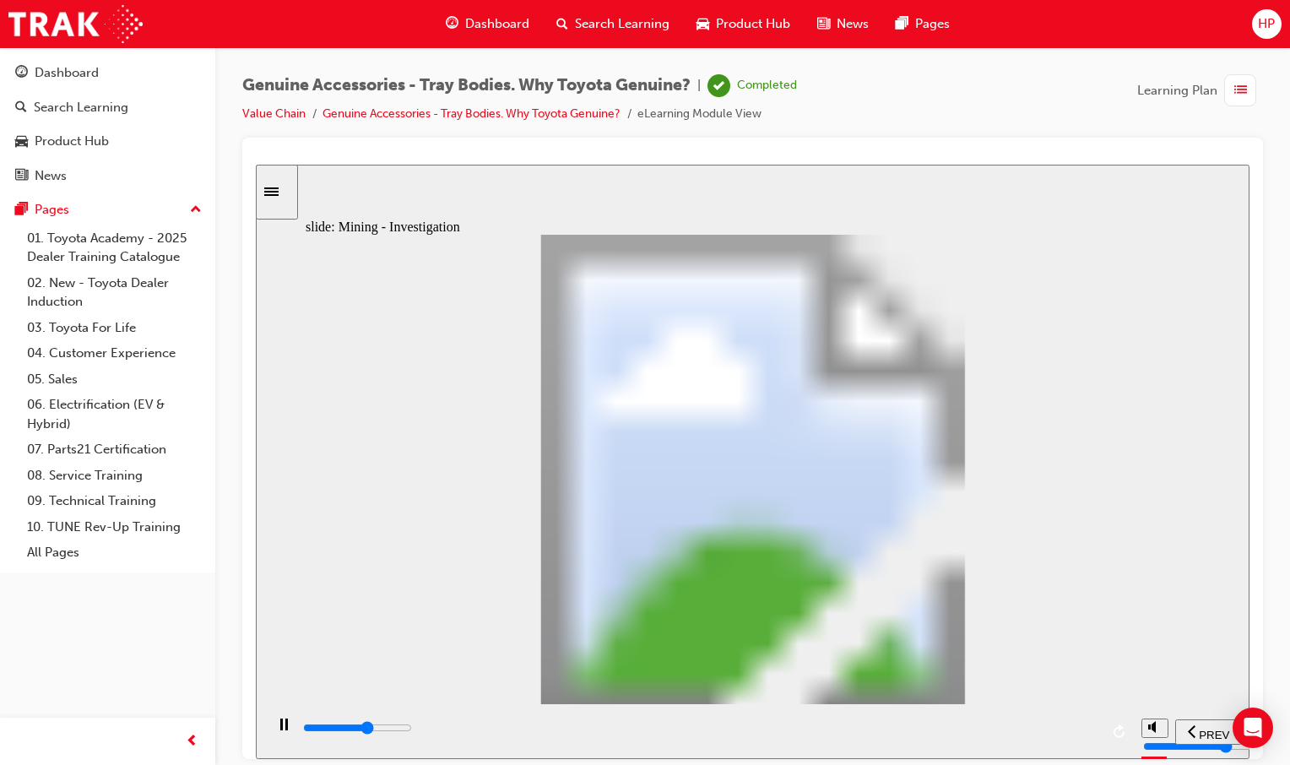
click at [1205, 739] on div "PREV" at bounding box center [1208, 732] width 53 height 18
click at [1194, 731] on icon "previous" at bounding box center [1192, 730] width 8 height 15
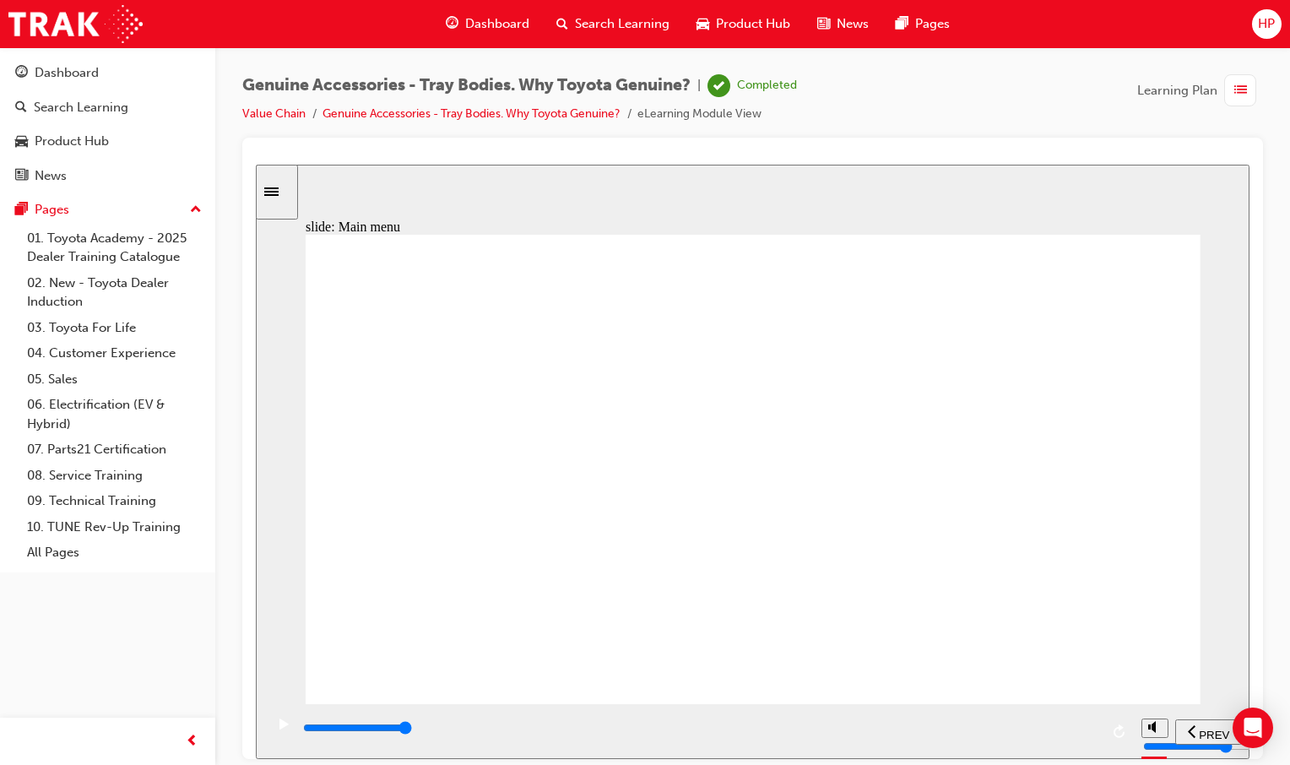
click at [1194, 731] on icon "previous" at bounding box center [1192, 730] width 8 height 15
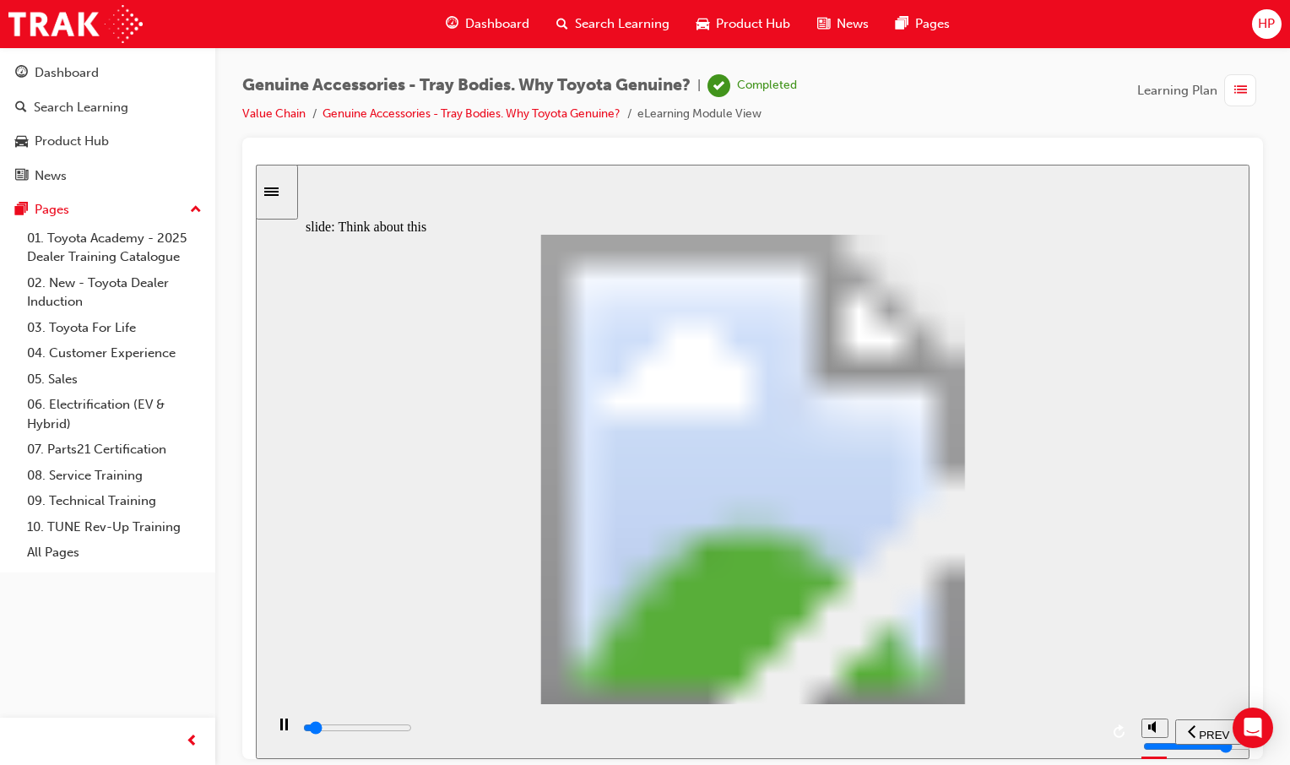
click at [1193, 731] on icon "previous" at bounding box center [1192, 730] width 8 height 15
click at [1191, 729] on icon "previous" at bounding box center [1192, 730] width 8 height 15
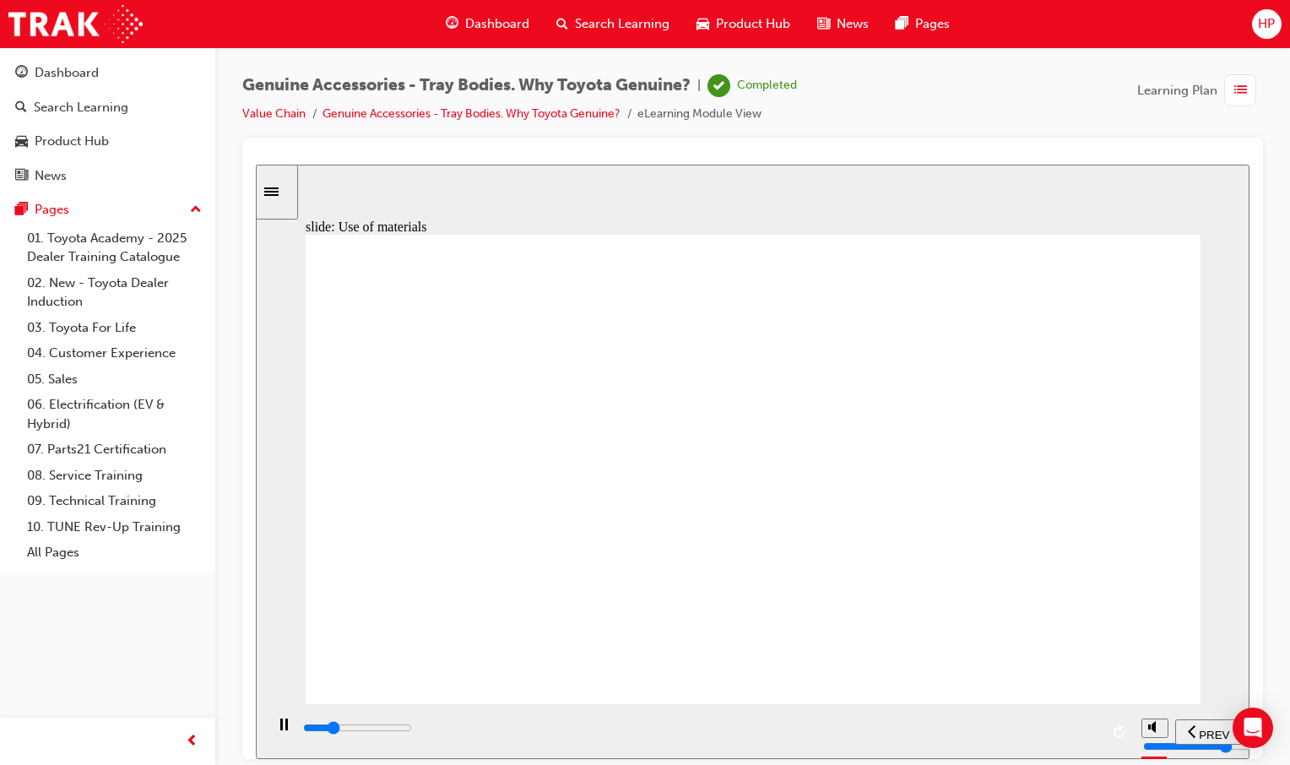
click at [1191, 729] on icon "previous" at bounding box center [1192, 730] width 8 height 15
type input "0"
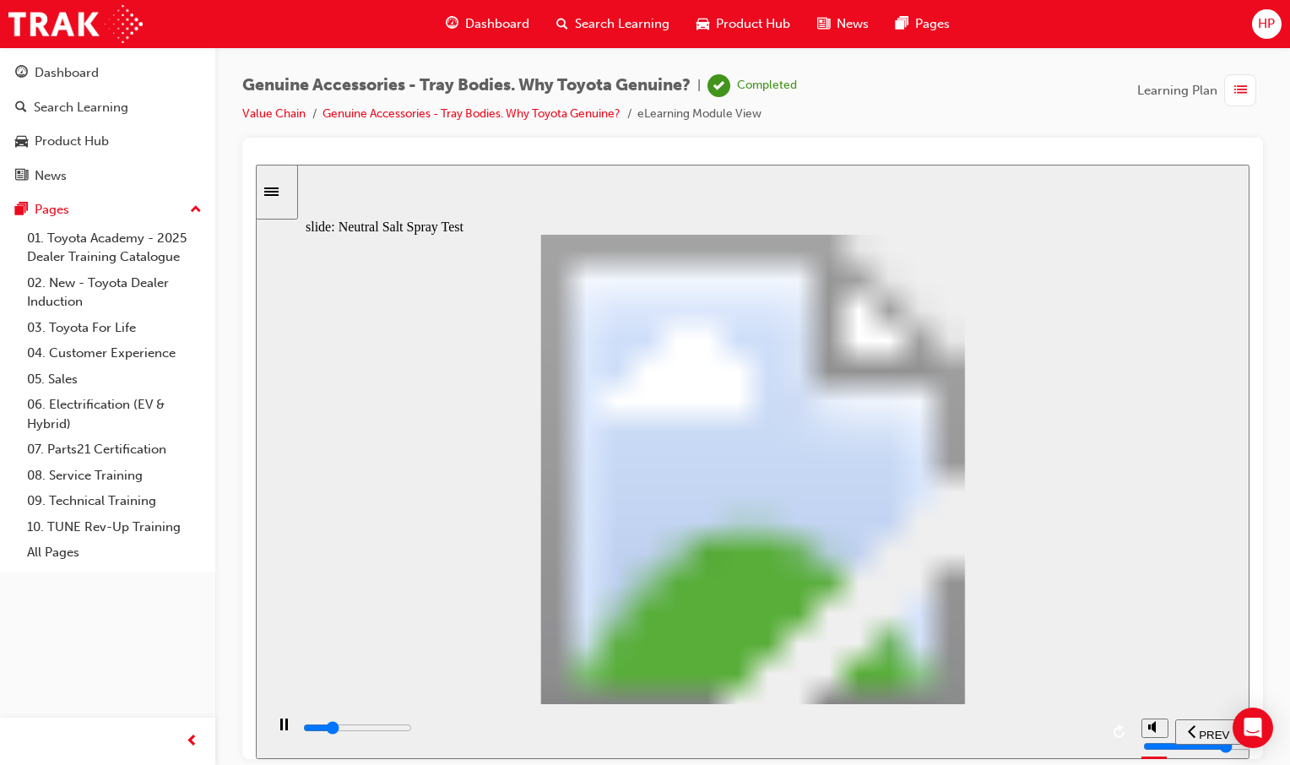
click at [1191, 729] on icon "previous" at bounding box center [1192, 730] width 8 height 15
type input "3300"
click at [476, 25] on span "Dashboard" at bounding box center [497, 23] width 64 height 19
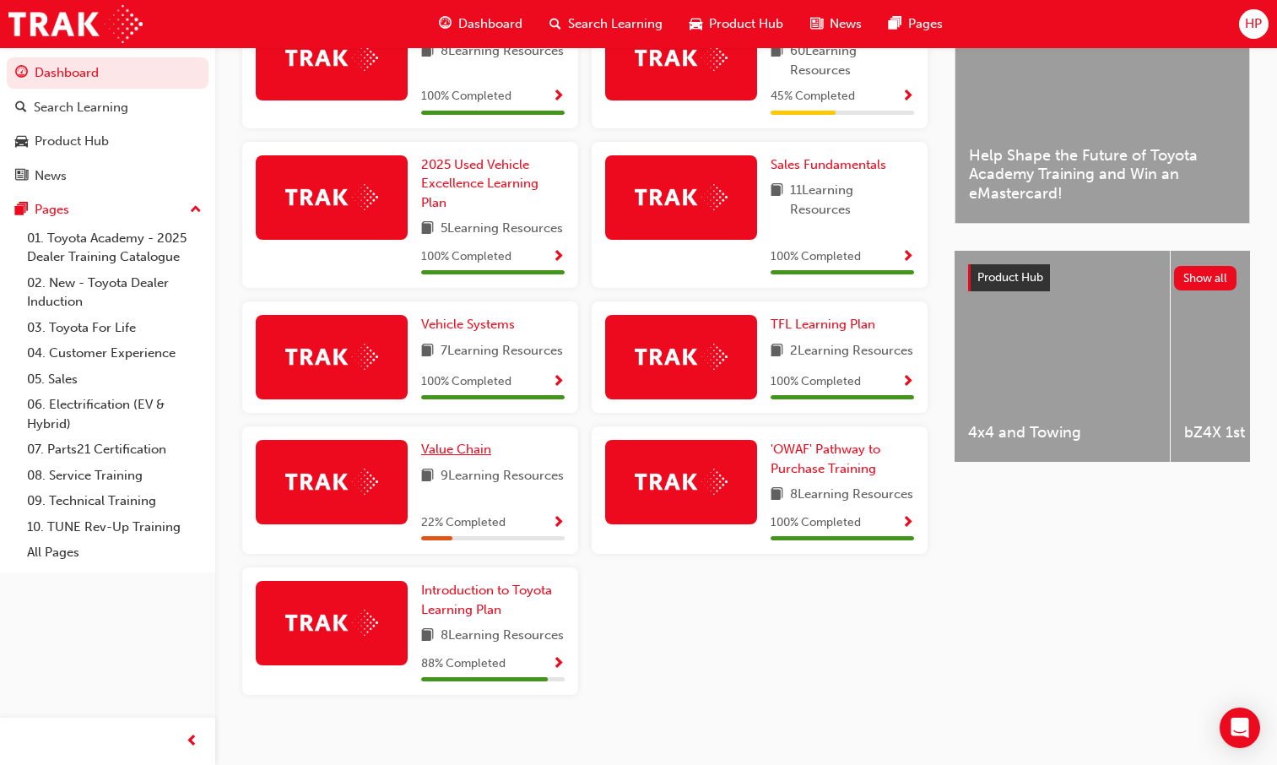
scroll to position [456, 0]
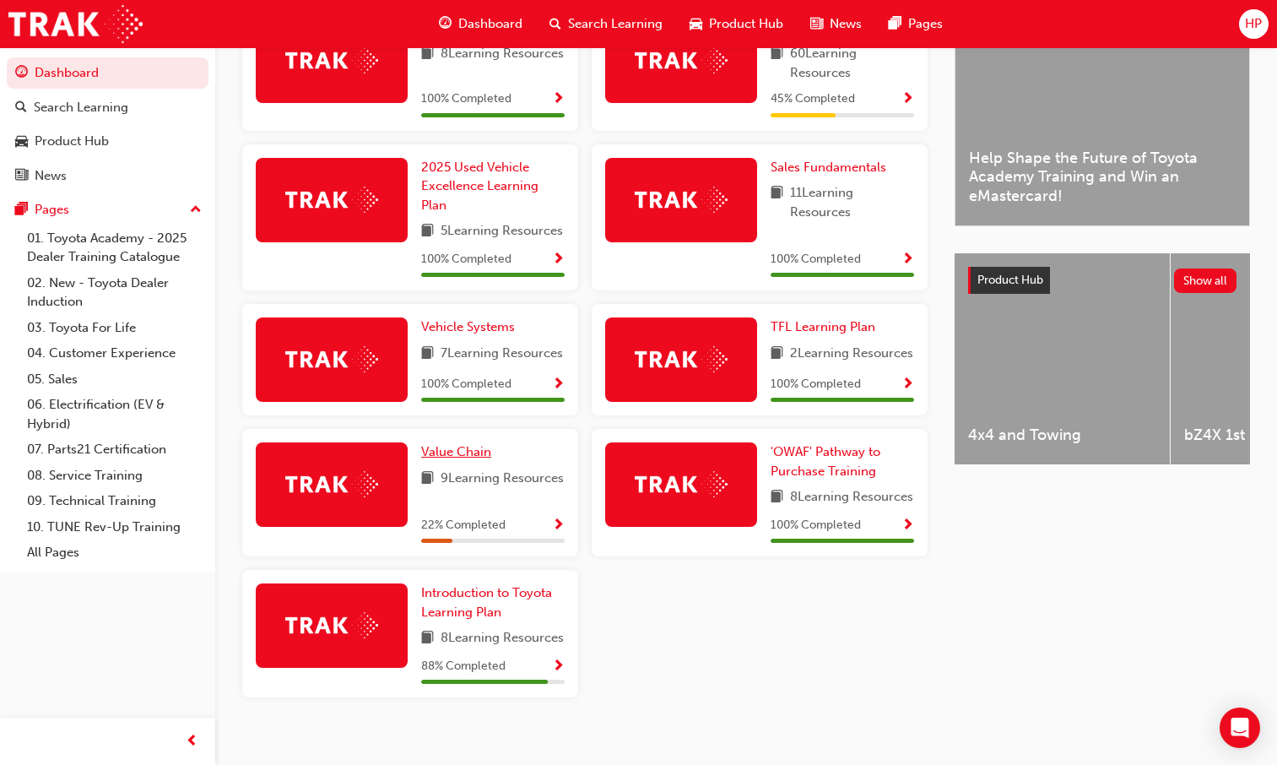
click at [456, 429] on div "Vehicle Systems 7 Learning Resources 100 % Completed" at bounding box center [410, 366] width 349 height 125
click at [551, 536] on div "22 % Completed" at bounding box center [493, 525] width 144 height 21
click at [554, 533] on span "Show Progress" at bounding box center [558, 525] width 13 height 15
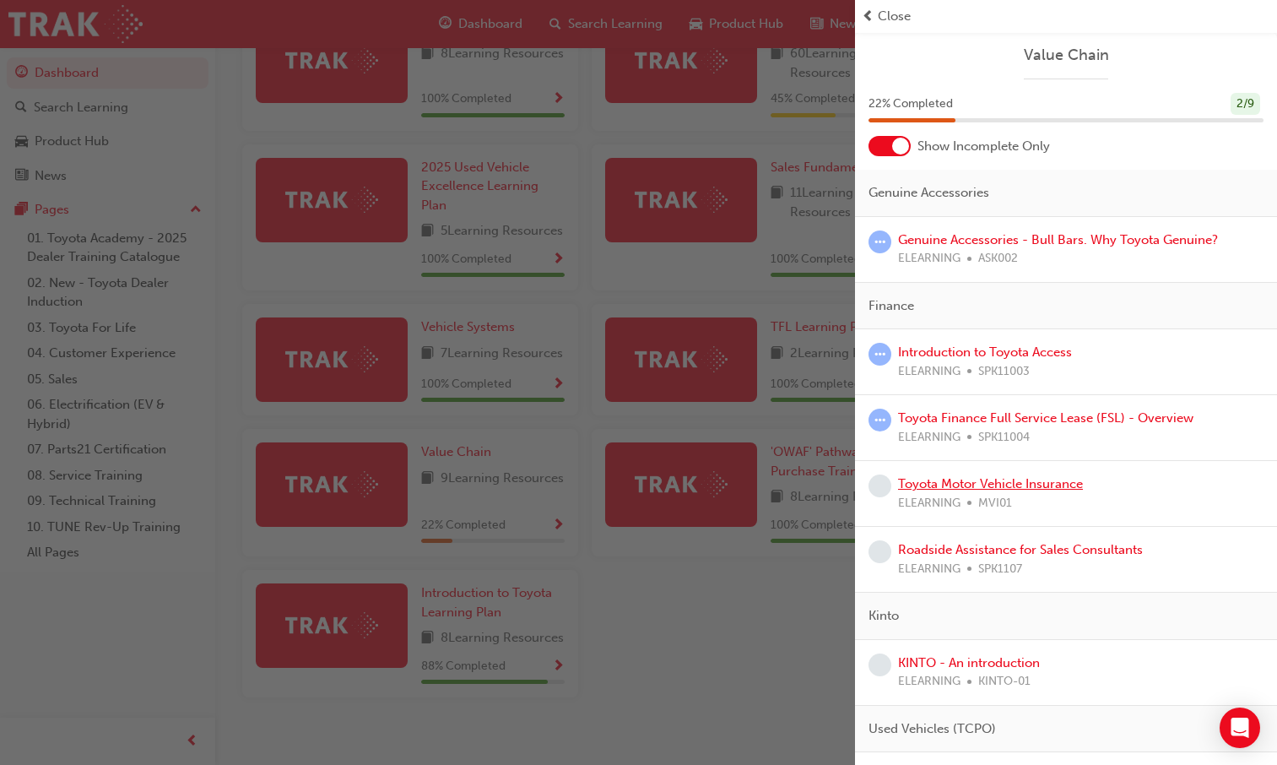
click at [926, 490] on link "Toyota Motor Vehicle Insurance" at bounding box center [990, 483] width 185 height 15
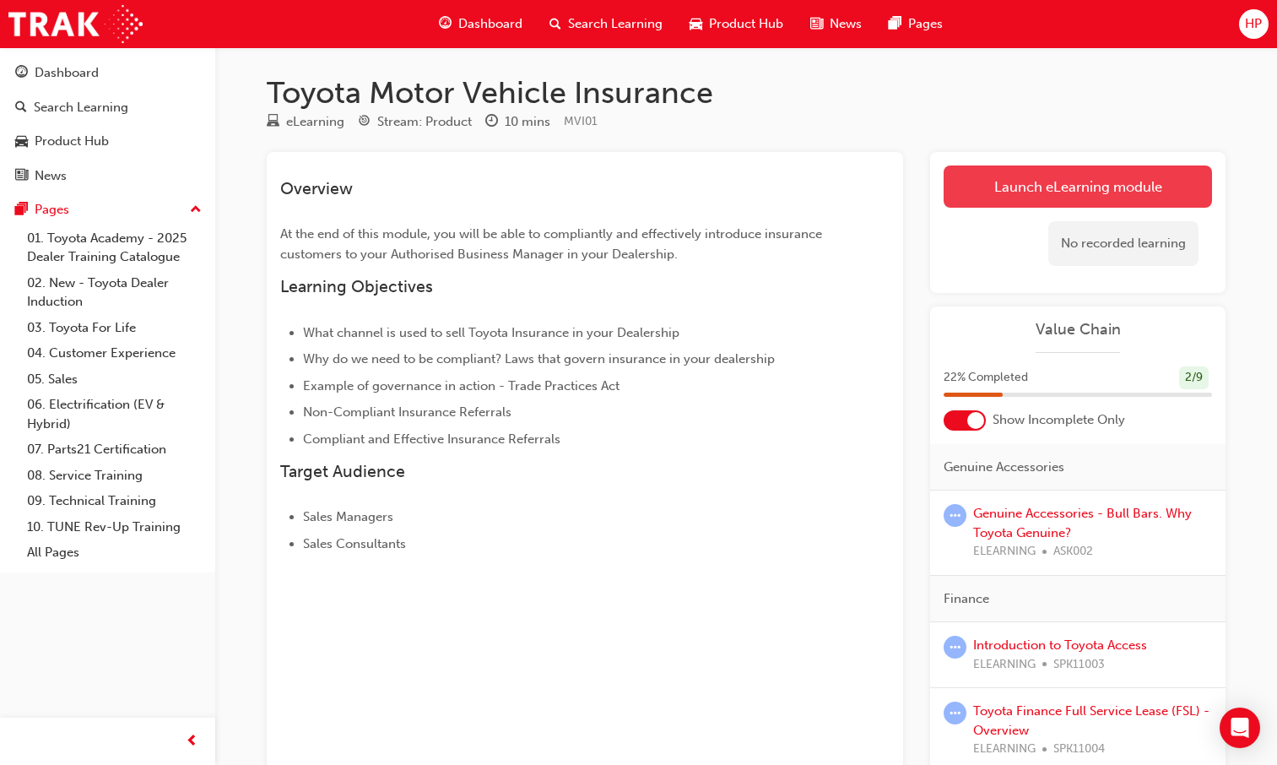
click at [1029, 178] on link "Launch eLearning module" at bounding box center [1078, 186] width 268 height 42
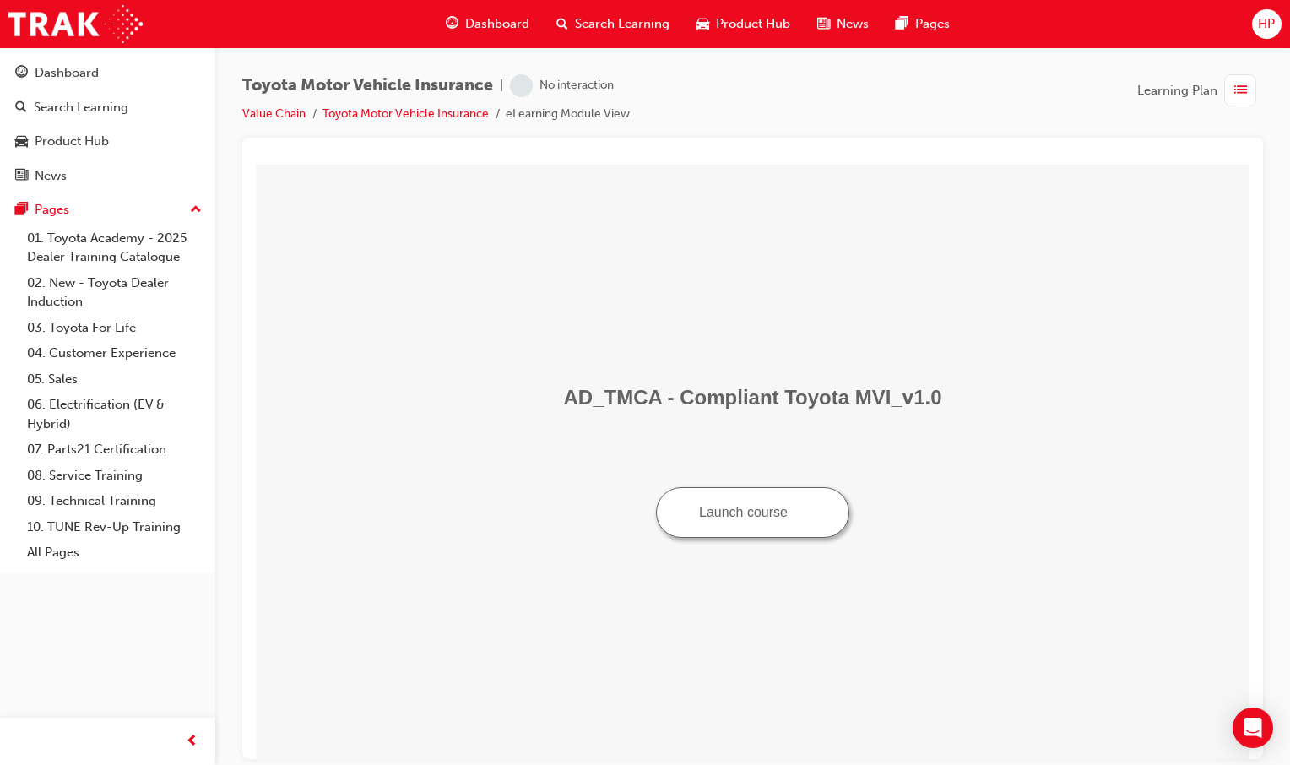
click at [761, 519] on button "Launch course" at bounding box center [752, 511] width 193 height 51
click at [473, 20] on span "Dashboard" at bounding box center [497, 23] width 64 height 19
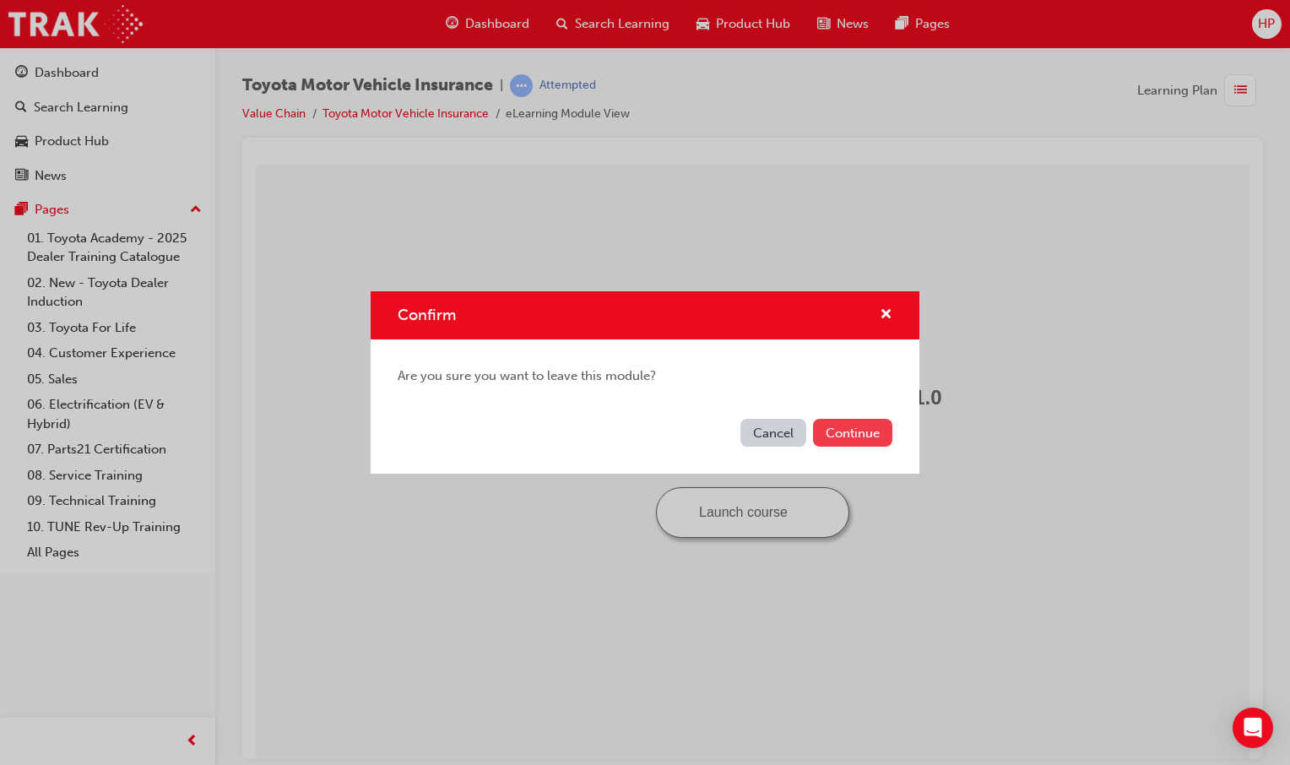
click at [839, 431] on button "Continue" at bounding box center [852, 433] width 79 height 28
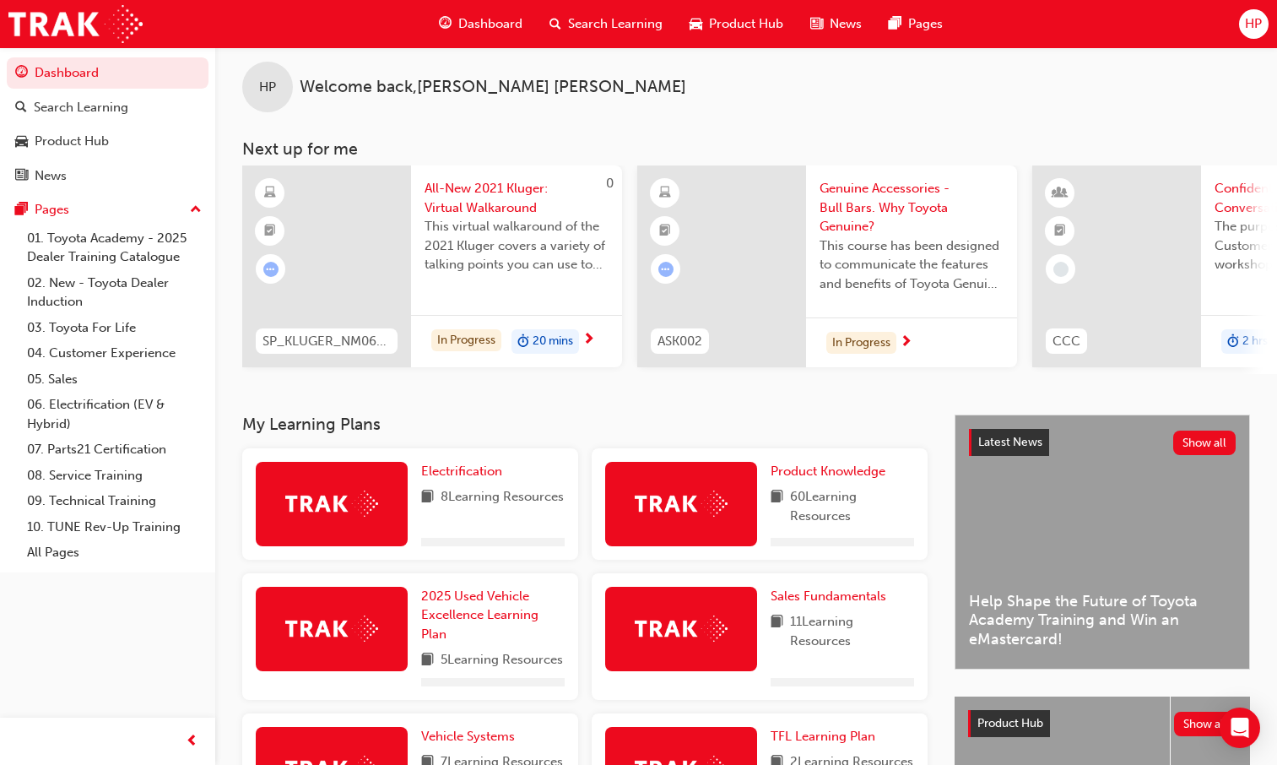
scroll to position [169, 0]
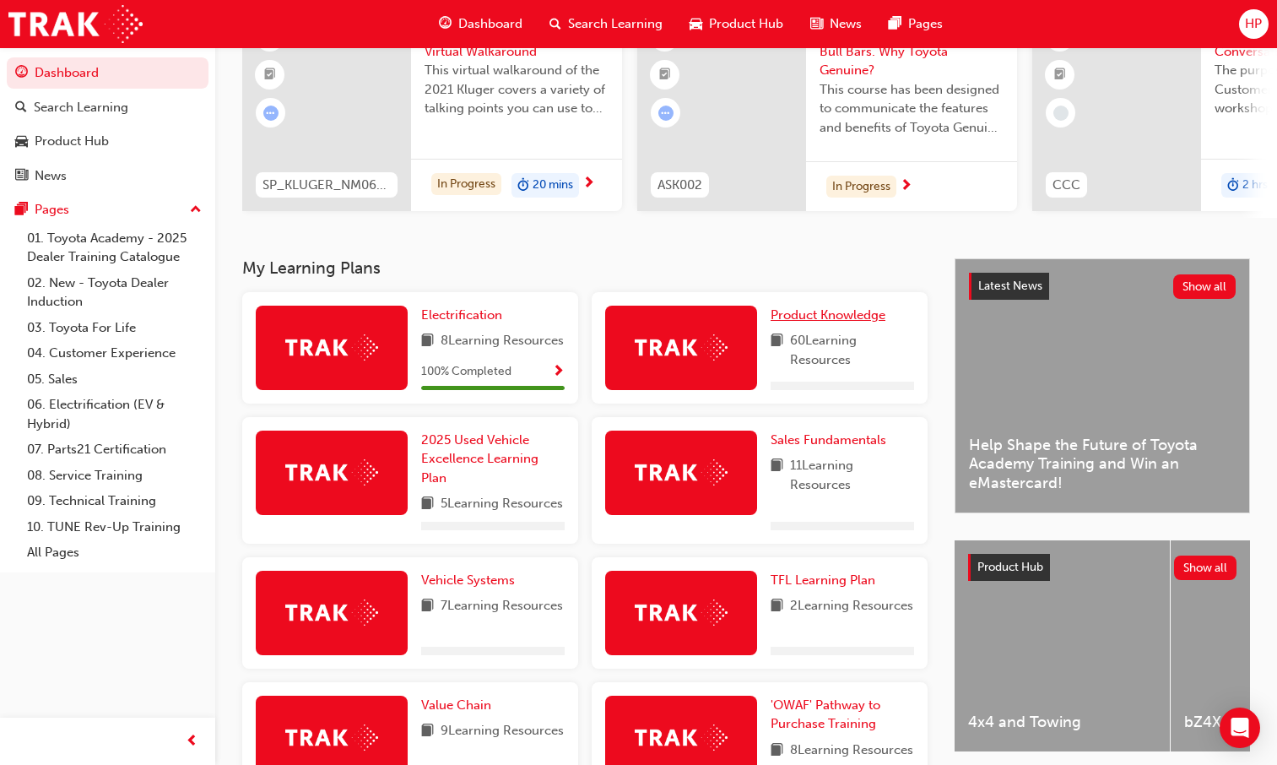
click at [811, 322] on span "Product Knowledge" at bounding box center [828, 314] width 115 height 15
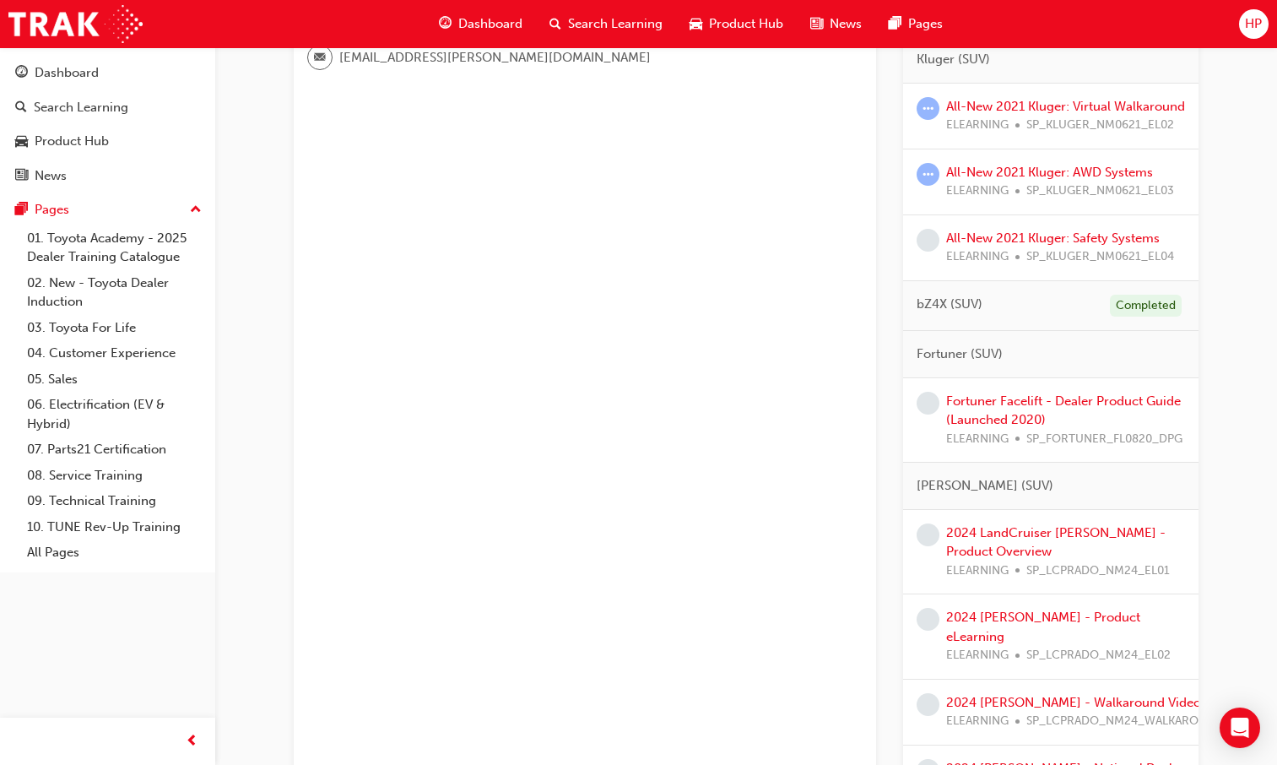
scroll to position [422, 0]
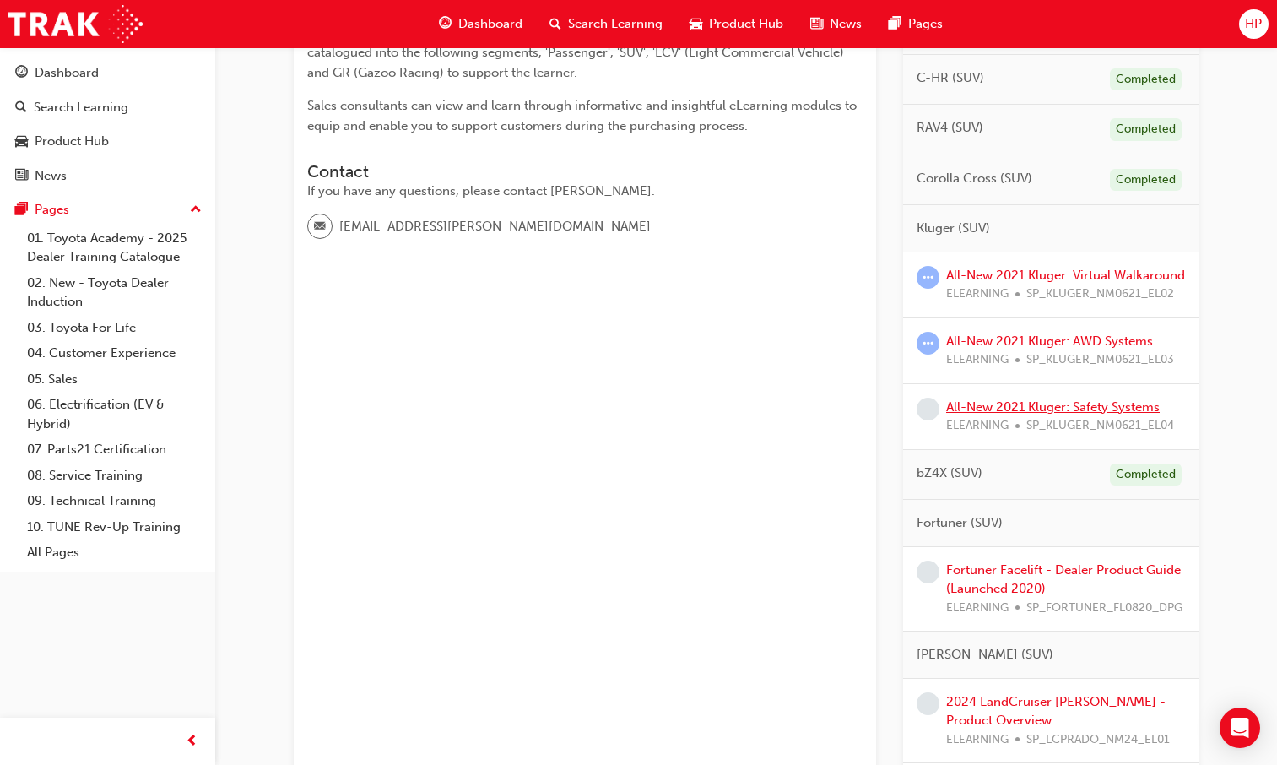
click at [1016, 414] on link "All-New 2021 Kluger: Safety Systems" at bounding box center [1053, 406] width 214 height 15
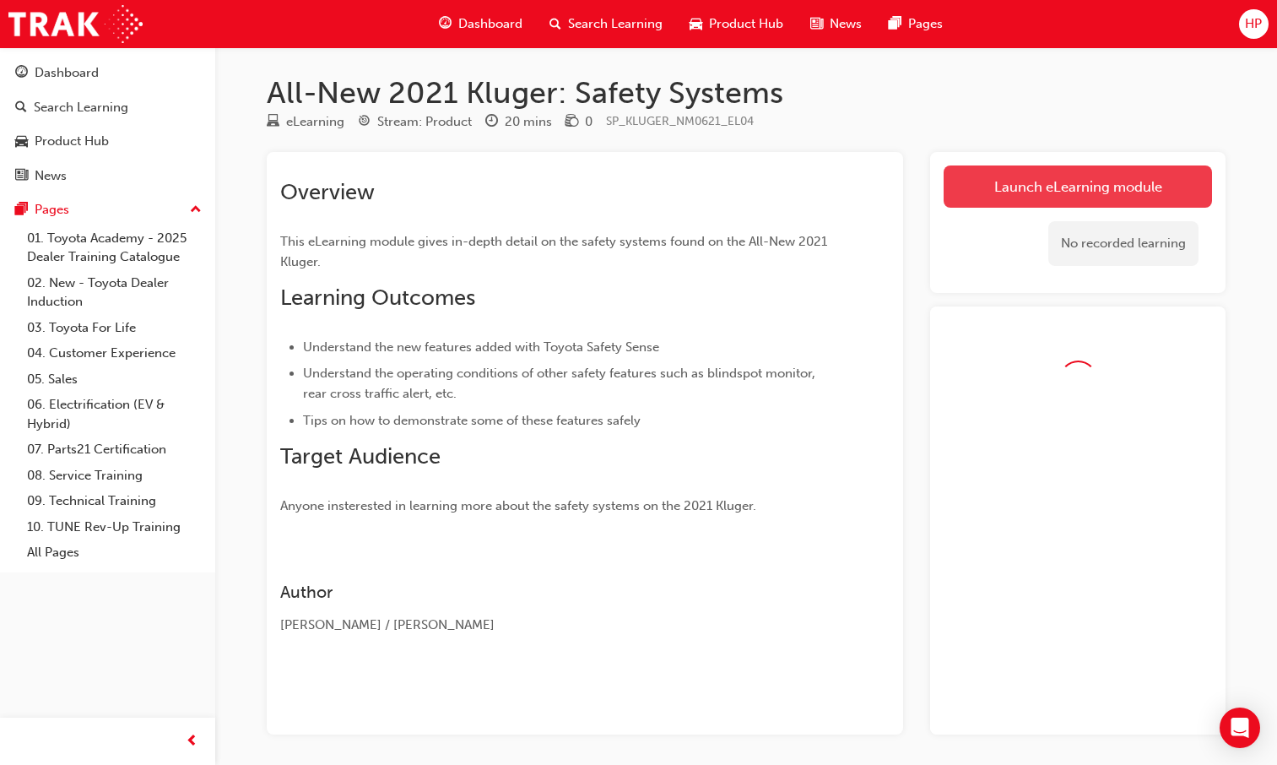
click at [1026, 185] on link "Launch eLearning module" at bounding box center [1078, 186] width 268 height 42
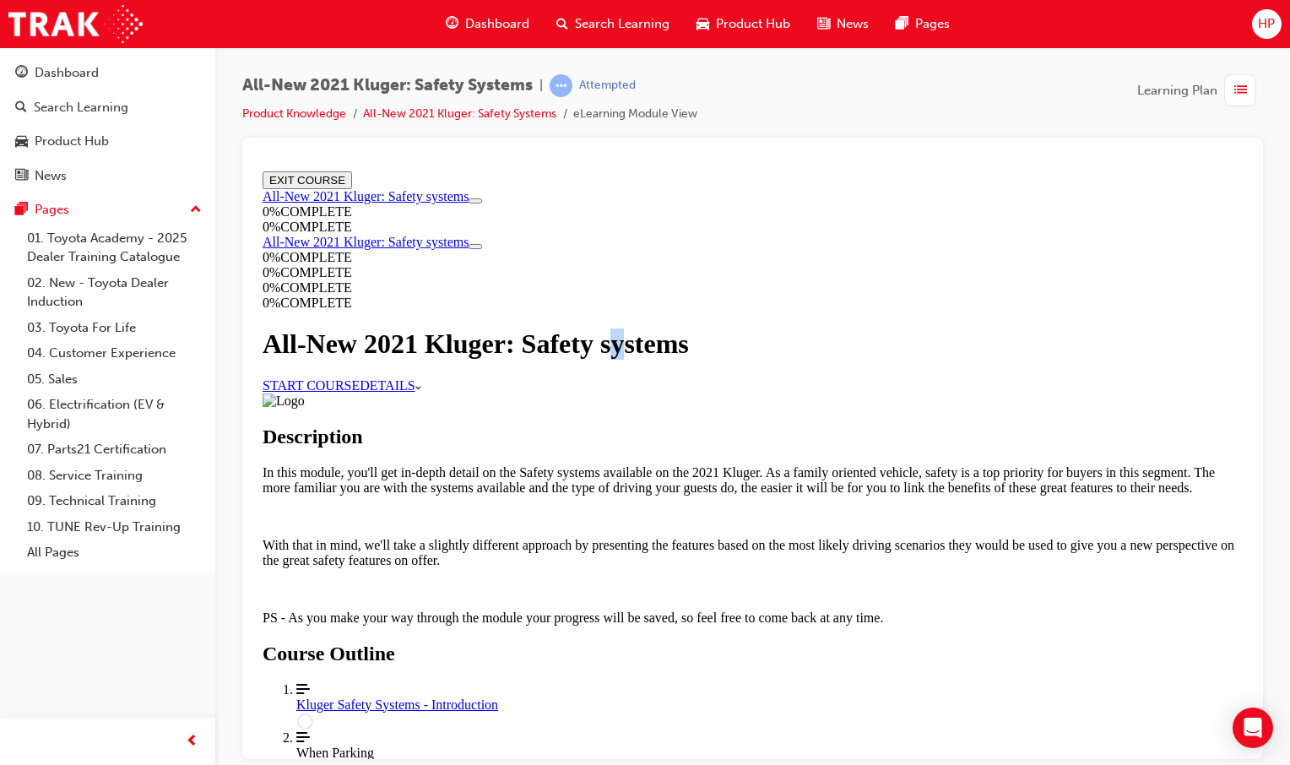
click at [524, 383] on div "All-New 2021 Kluger: Safety systems START COURSE DETAILS More Caret pointing do…" at bounding box center [753, 360] width 980 height 64
drag, startPoint x: 524, startPoint y: 383, endPoint x: 540, endPoint y: 403, distance: 25.2
click at [360, 392] on link "START COURSE" at bounding box center [311, 384] width 97 height 14
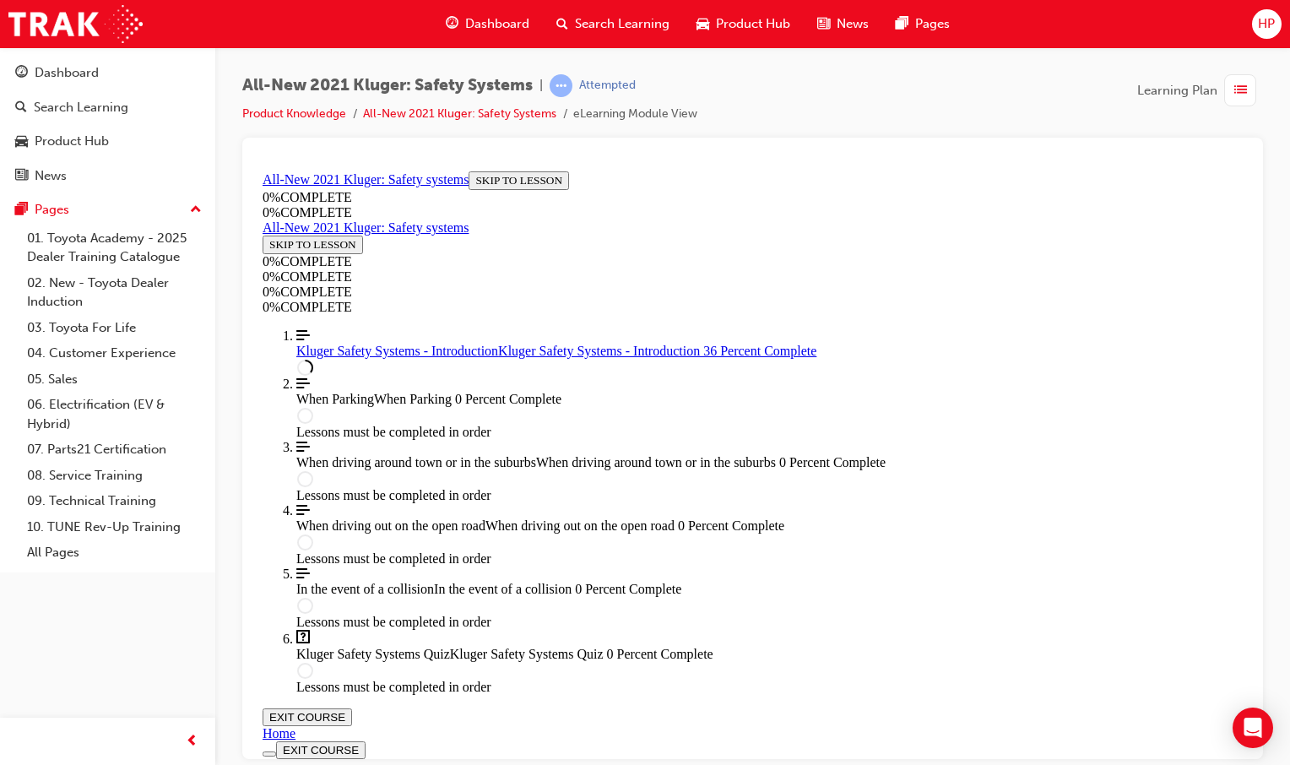
scroll to position [506, 0]
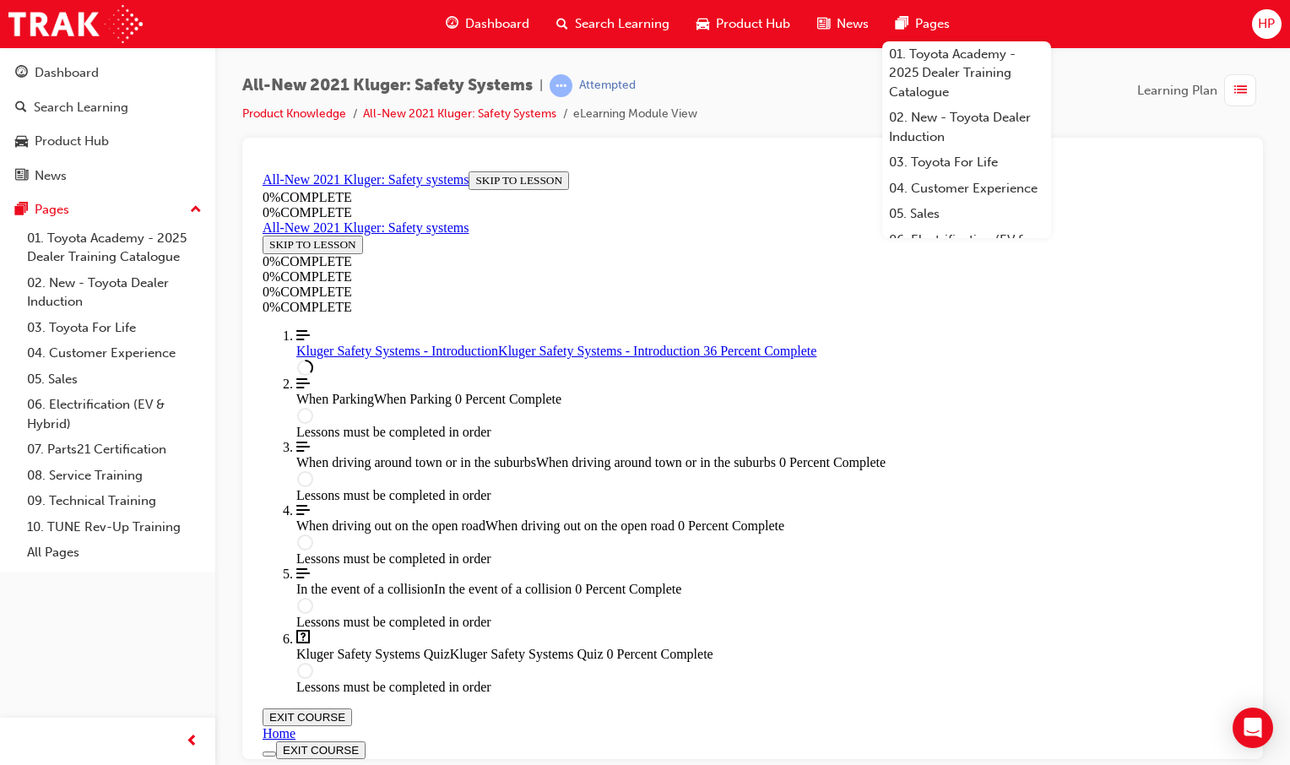
scroll to position [675, 0]
click at [489, 32] on span "Dashboard" at bounding box center [497, 23] width 64 height 19
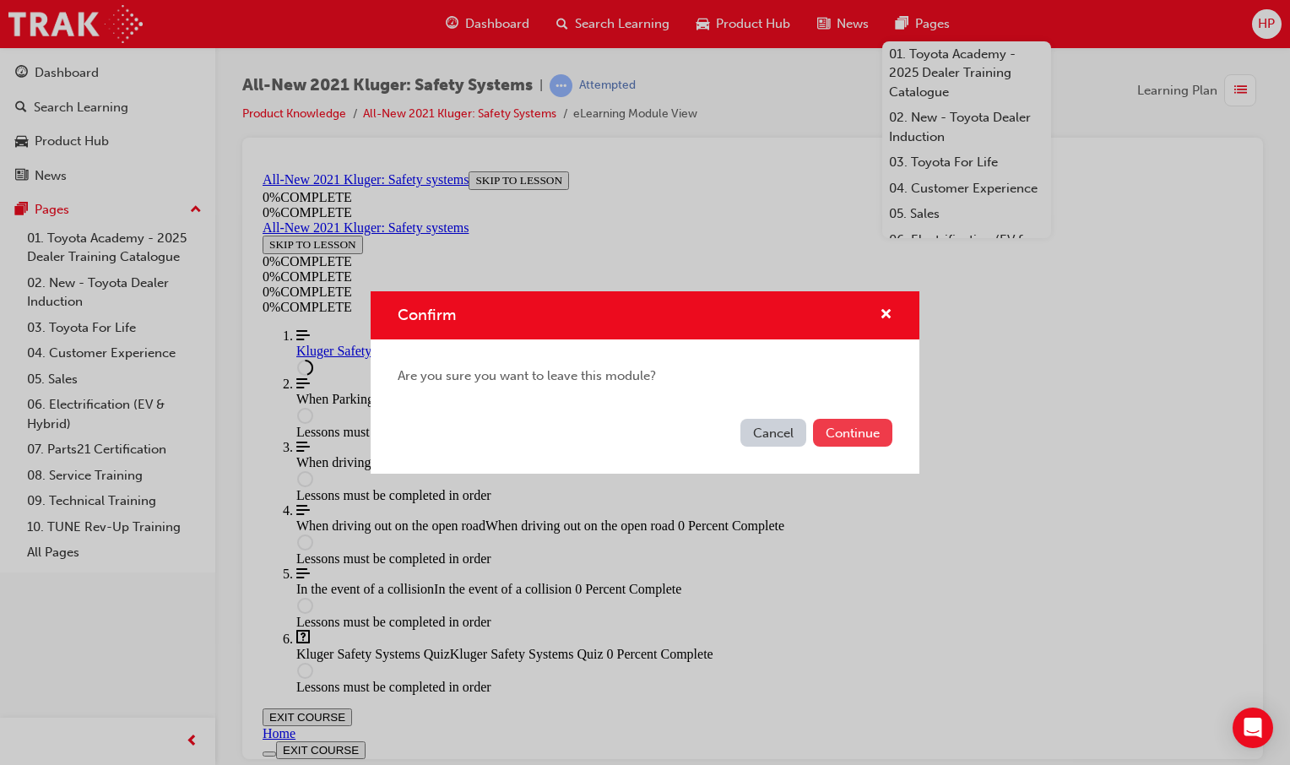
click at [861, 424] on button "Continue" at bounding box center [852, 433] width 79 height 28
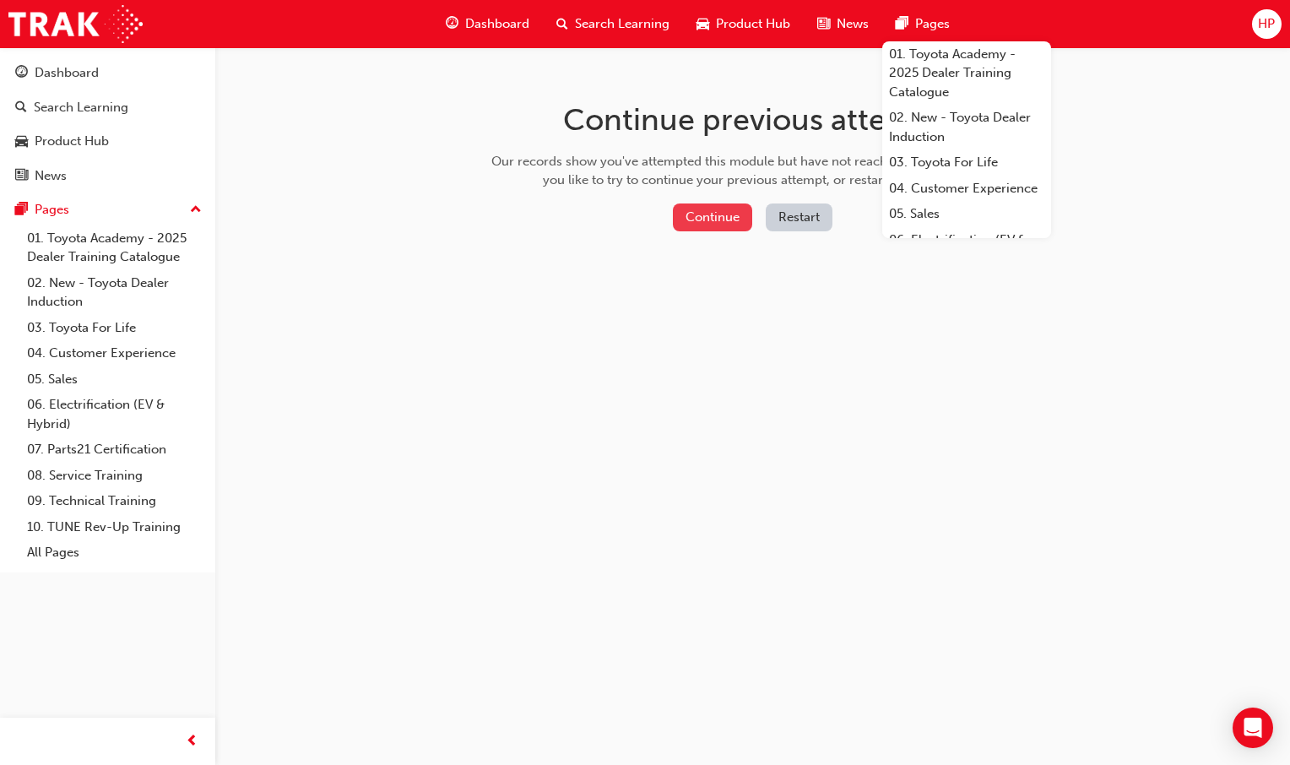
click at [680, 224] on button "Continue" at bounding box center [712, 217] width 79 height 28
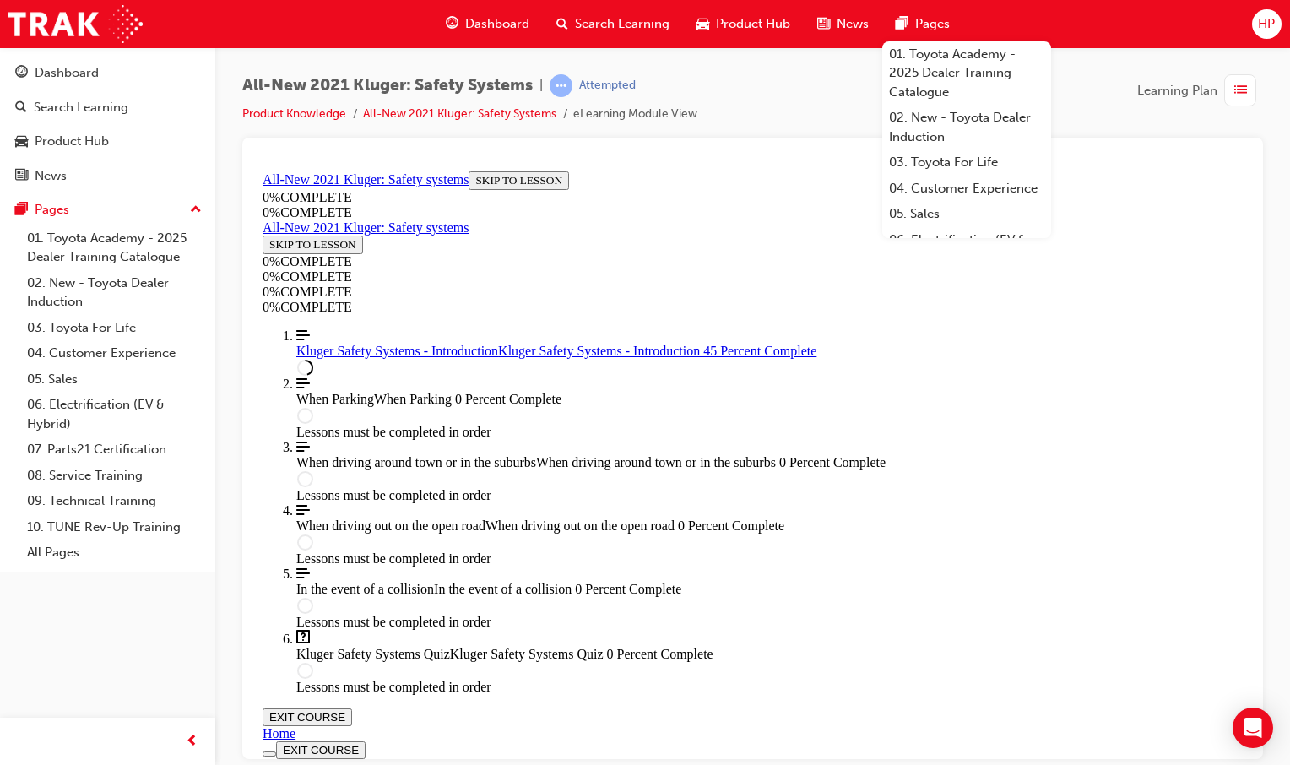
scroll to position [143, 0]
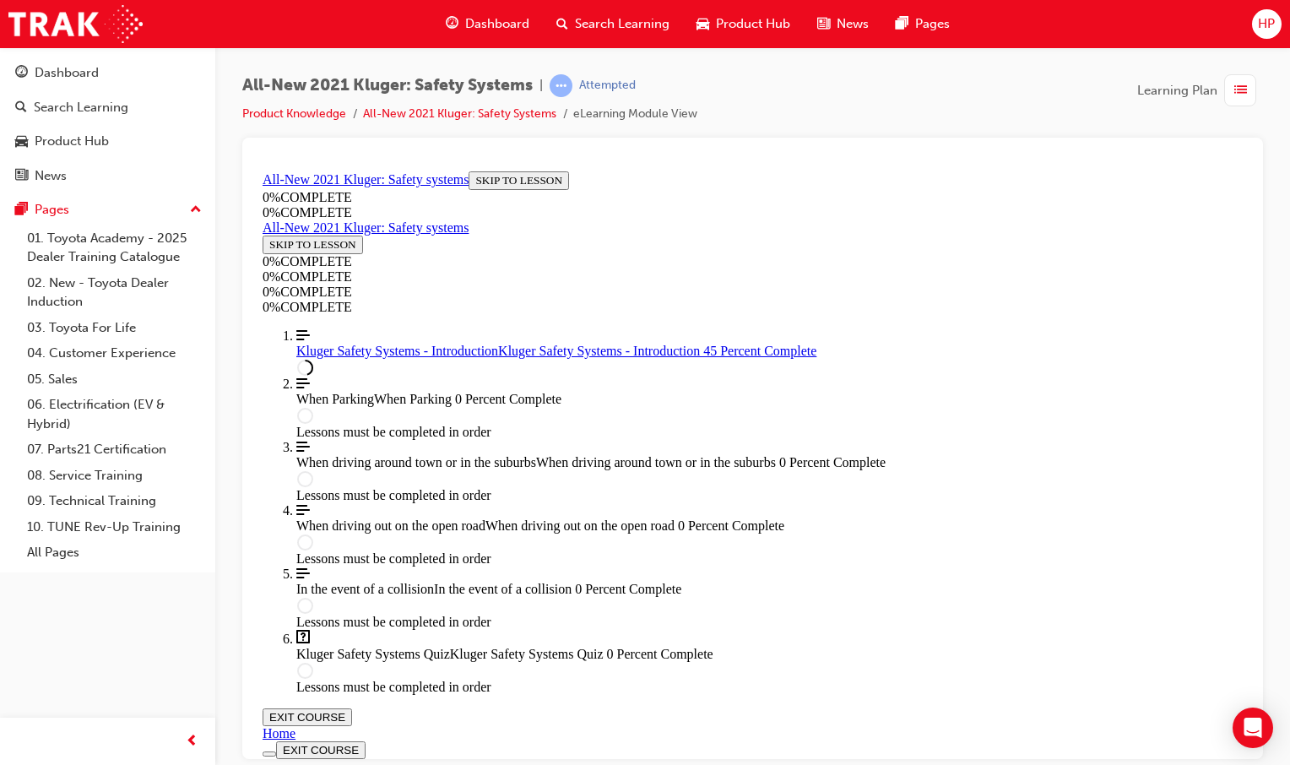
scroll to position [565, 0]
drag, startPoint x: 824, startPoint y: 406, endPoint x: 843, endPoint y: 407, distance: 19.4
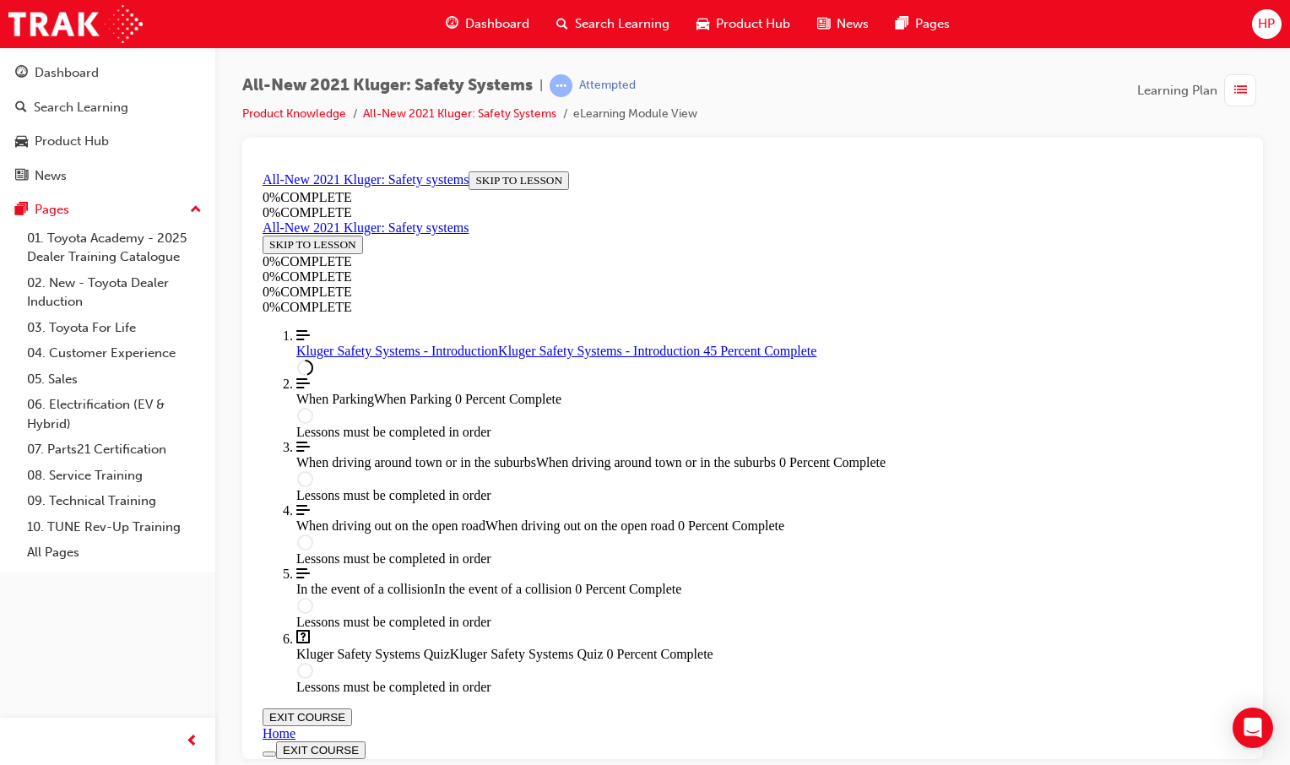
scroll to position [818, 0]
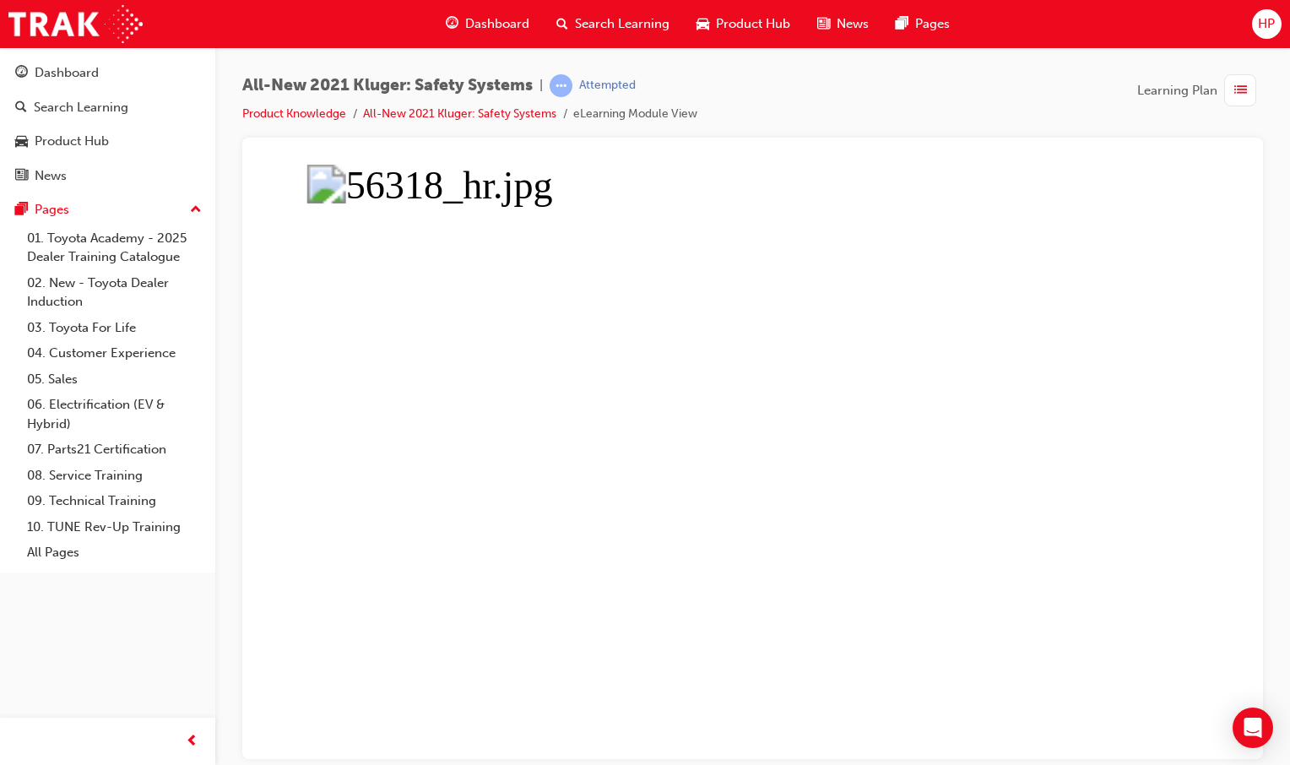
click at [678, 487] on button "Unzoom image" at bounding box center [753, 461] width 994 height 594
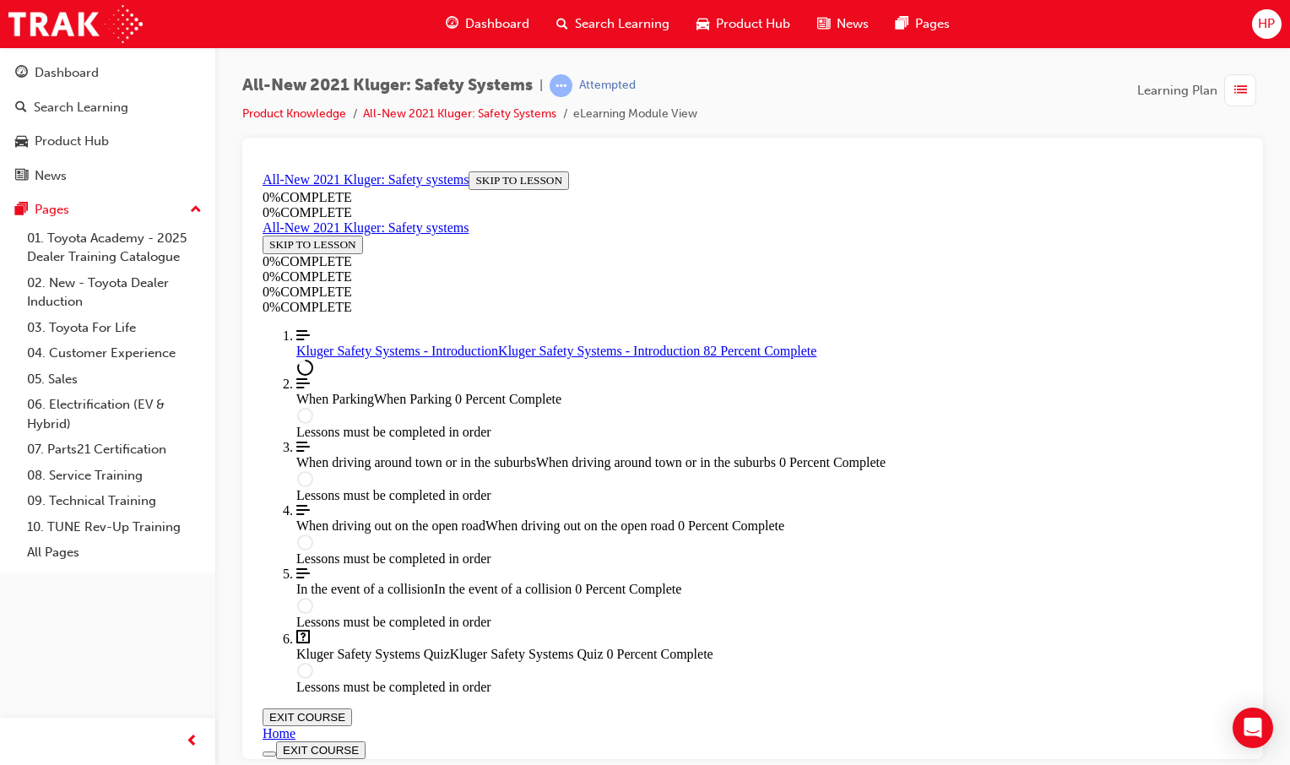
scroll to position [2000, 0]
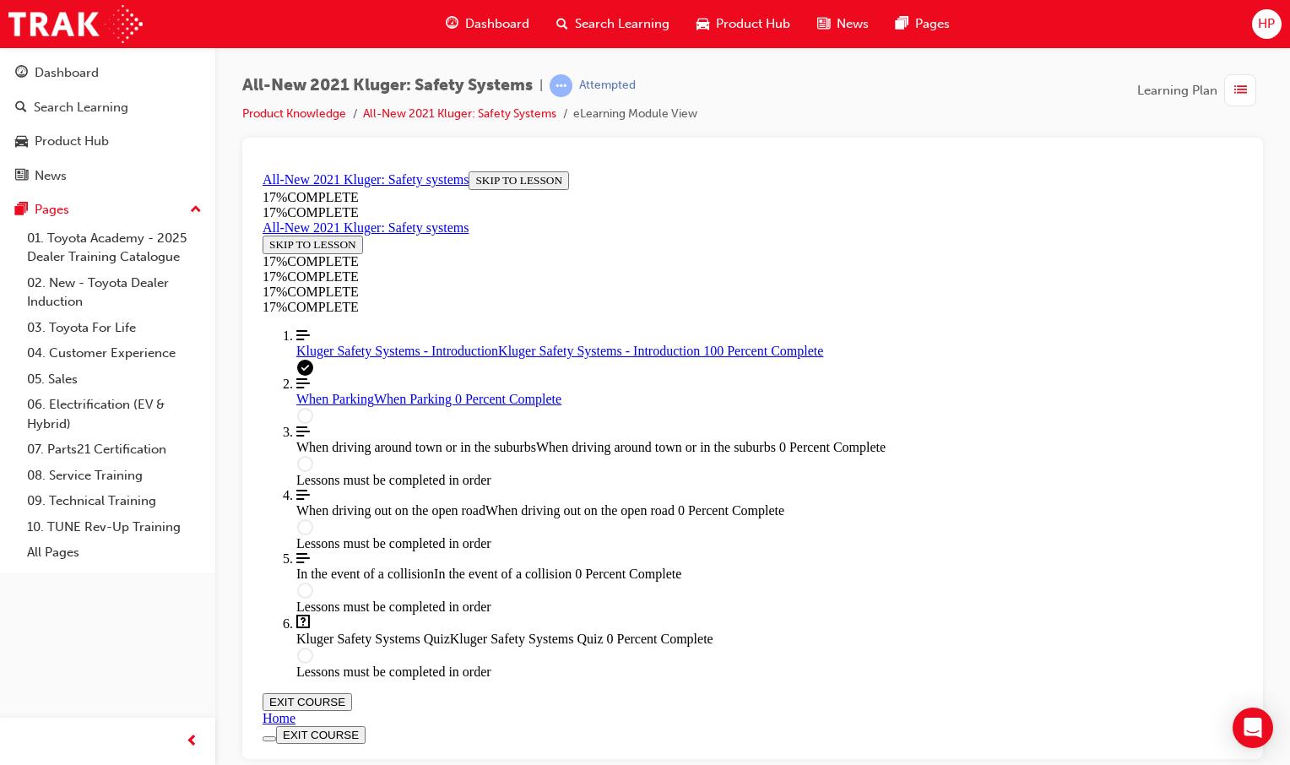
scroll to position [2518, 0]
